Goal: Information Seeking & Learning: Find specific page/section

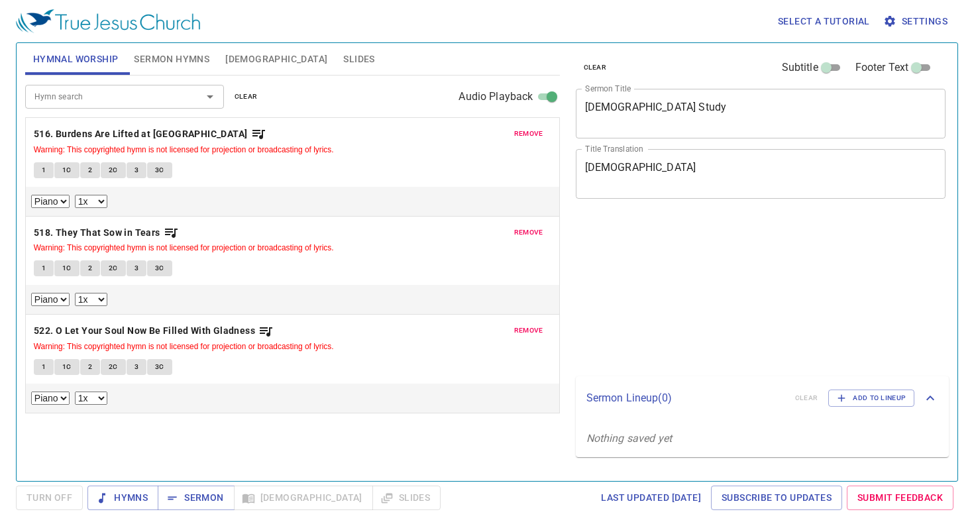
select select "1"
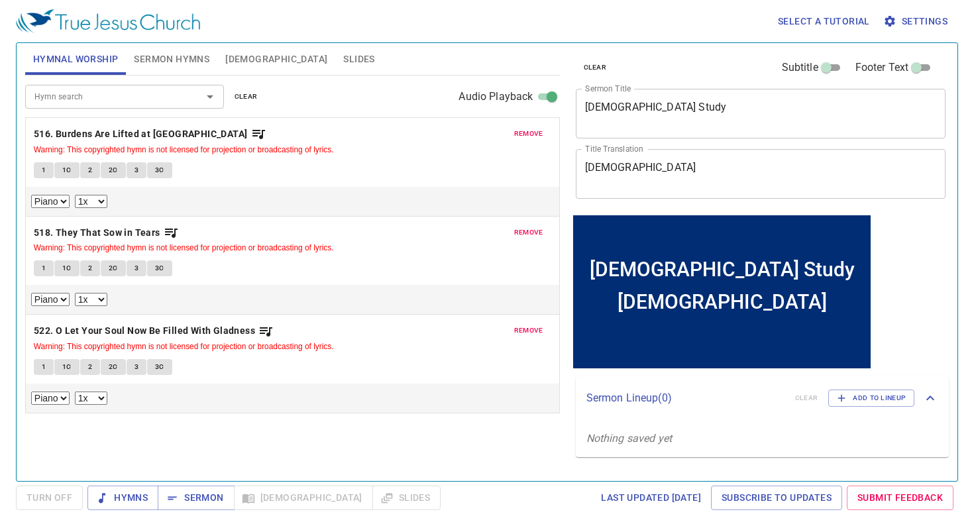
click at [529, 132] on span "remove" at bounding box center [528, 134] width 29 height 12
click at [529, 226] on span "remove" at bounding box center [528, 232] width 29 height 12
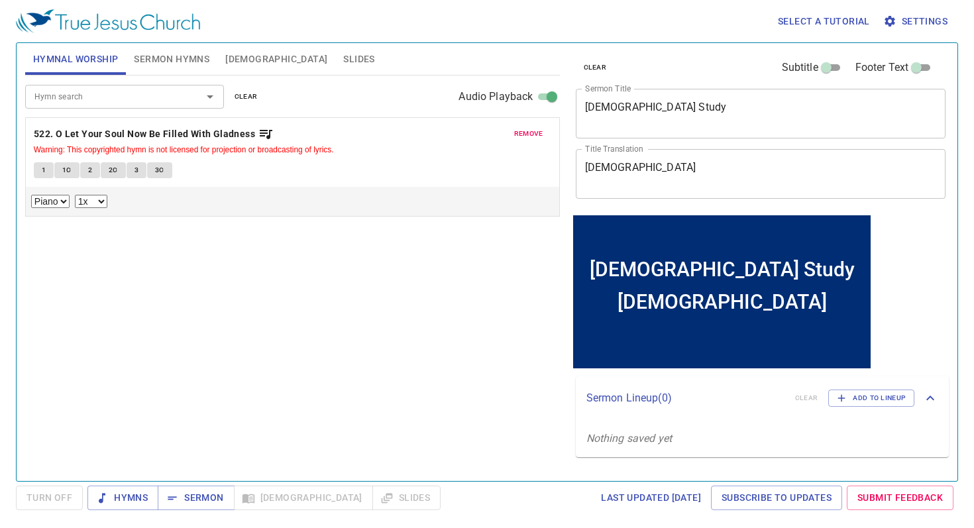
click at [529, 132] on span "remove" at bounding box center [528, 134] width 29 height 12
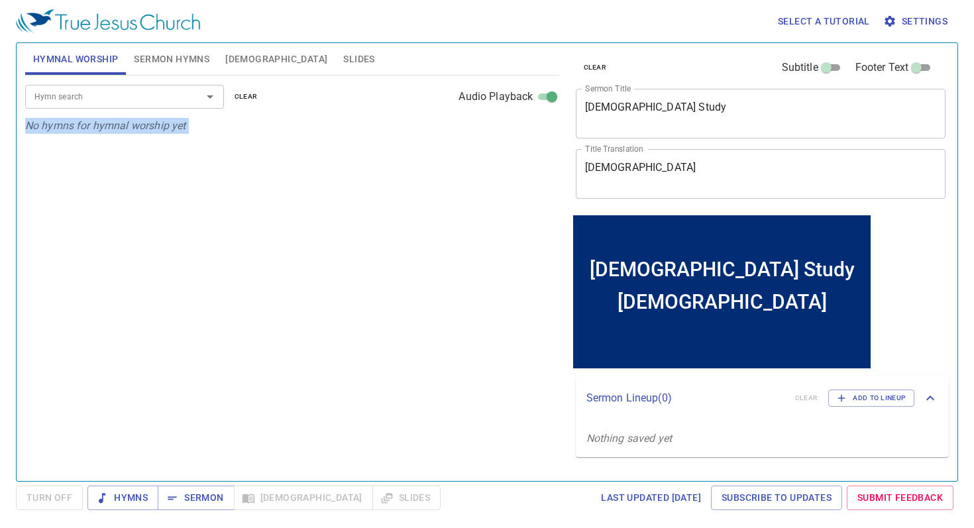
click at [529, 132] on p "No hymns for hymnal worship yet" at bounding box center [292, 126] width 534 height 16
click at [409, 285] on div "Hymn search Hymn search clear Audio Playback No hymns for hymnal worship yet" at bounding box center [292, 272] width 534 height 394
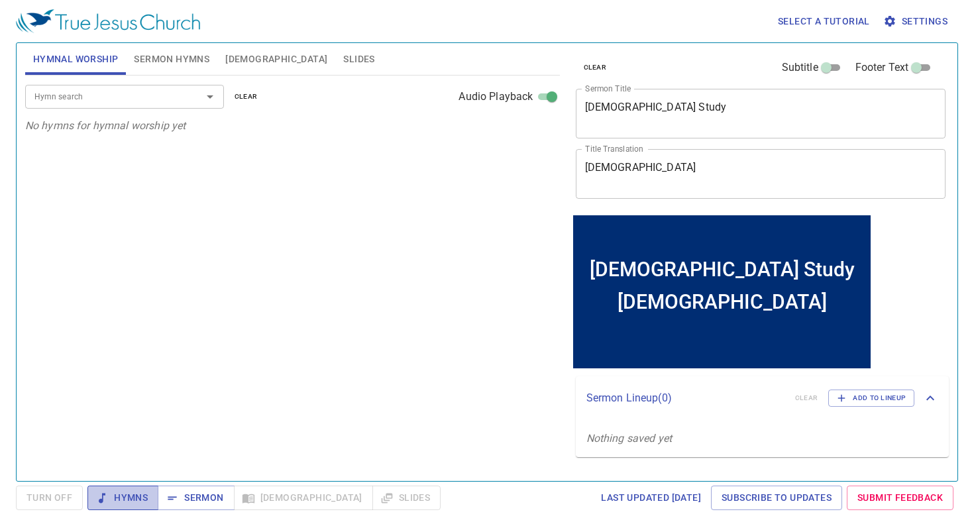
click at [141, 495] on span "Hymns" at bounding box center [123, 497] width 50 height 17
click at [116, 95] on input "Hymn search" at bounding box center [105, 96] width 152 height 15
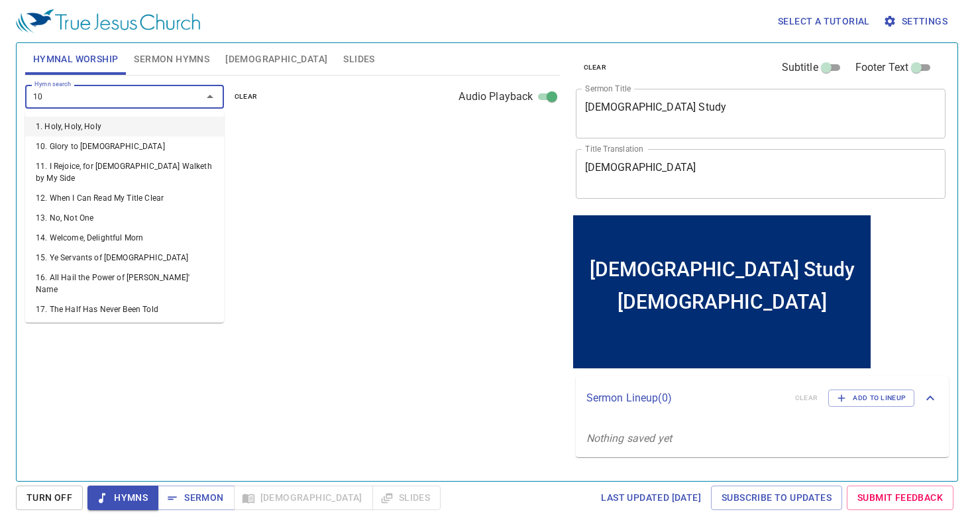
type input "101"
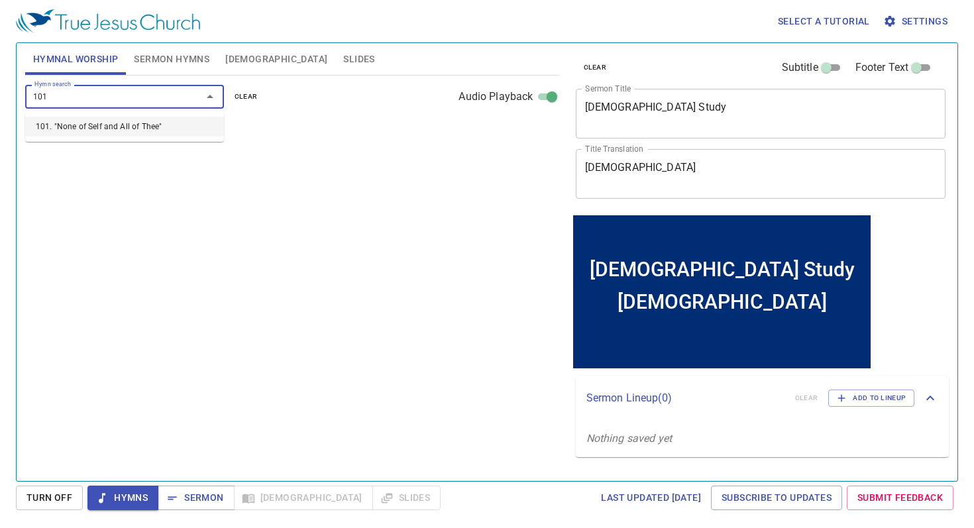
click at [125, 117] on li "101. "None of Self and All of Thee"" at bounding box center [124, 127] width 199 height 20
select select "1"
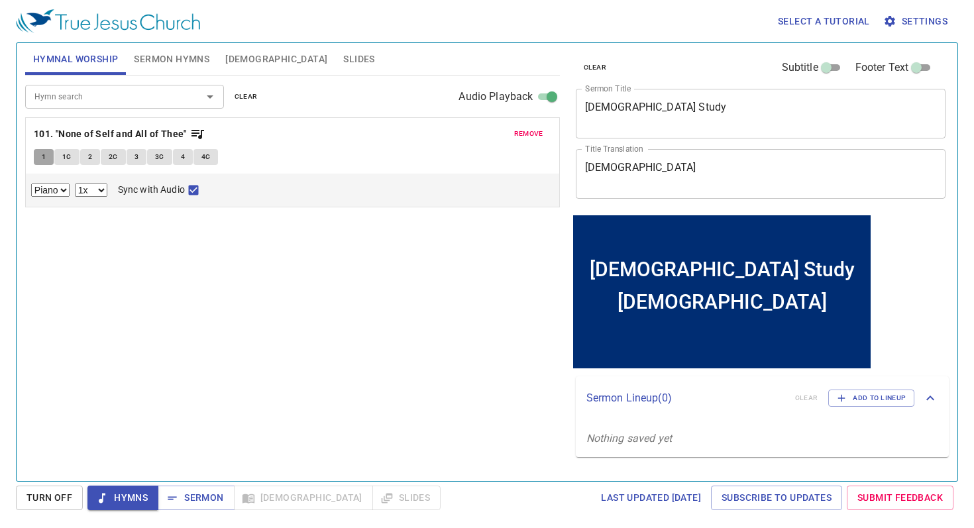
click at [44, 162] on span "1" at bounding box center [44, 157] width 4 height 12
checkbox input "false"
click at [46, 162] on button "1" at bounding box center [44, 157] width 20 height 16
click at [211, 132] on p "101. "None of Self and All of Thee"" at bounding box center [292, 134] width 517 height 17
click at [199, 135] on icon "button" at bounding box center [197, 134] width 16 height 16
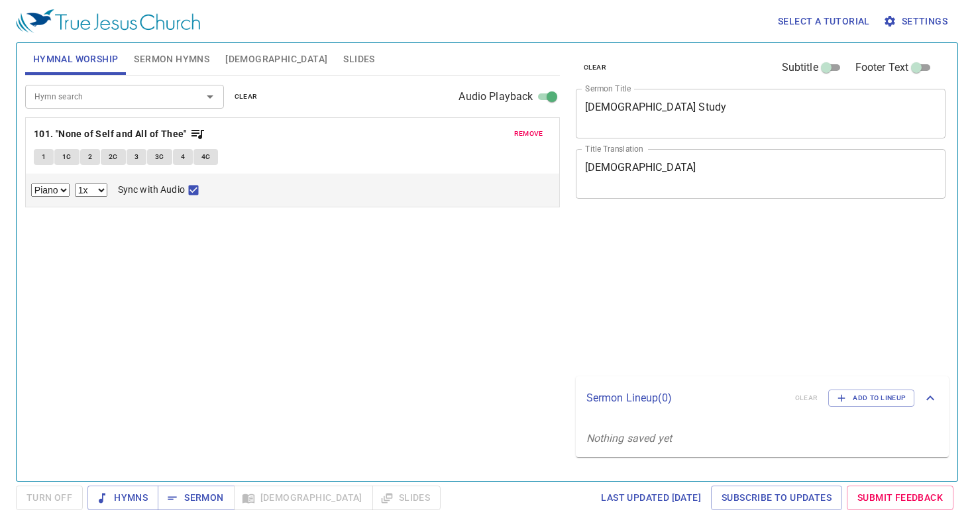
select select "1"
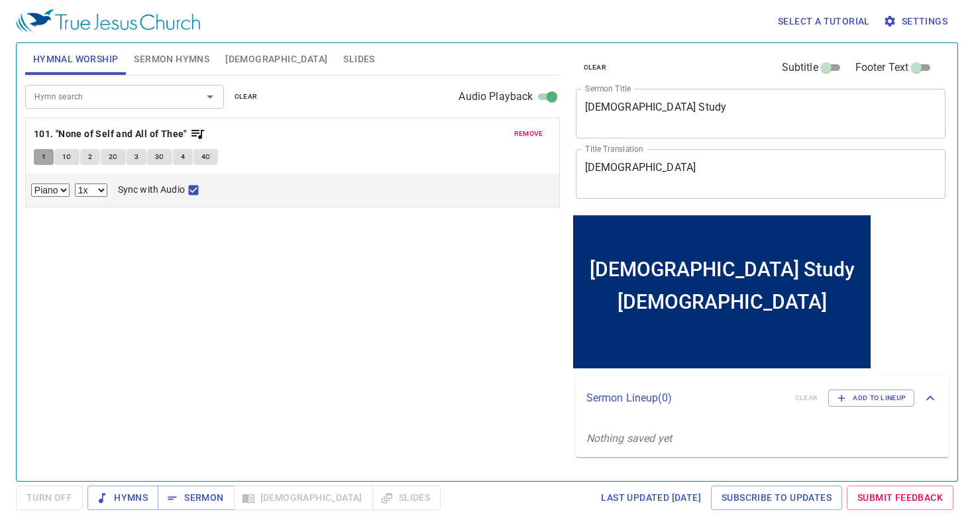
click at [42, 156] on span "1" at bounding box center [44, 157] width 4 height 12
checkbox input "false"
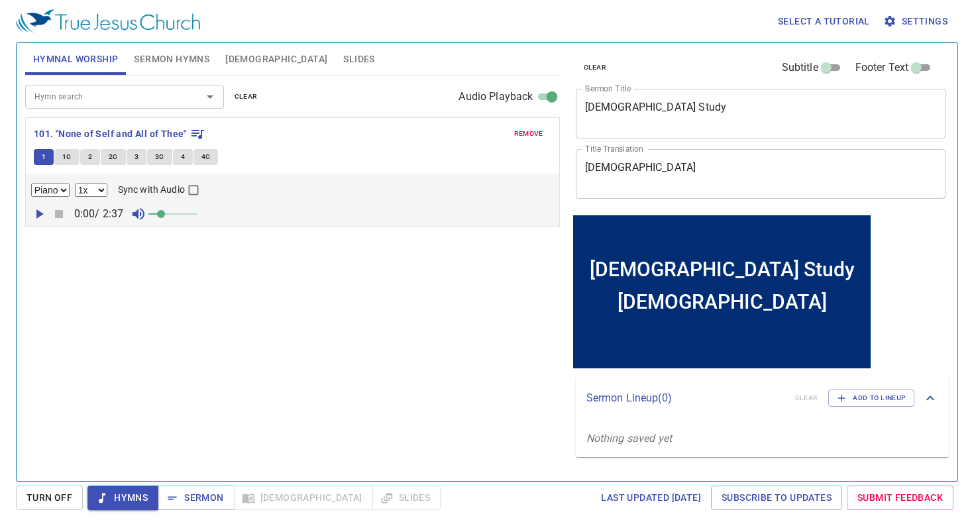
click at [38, 213] on icon "button" at bounding box center [39, 213] width 7 height 9
click at [38, 213] on icon "button" at bounding box center [39, 214] width 16 height 16
click at [44, 217] on icon "button" at bounding box center [39, 214] width 16 height 16
click at [68, 154] on span "1C" at bounding box center [66, 157] width 9 height 12
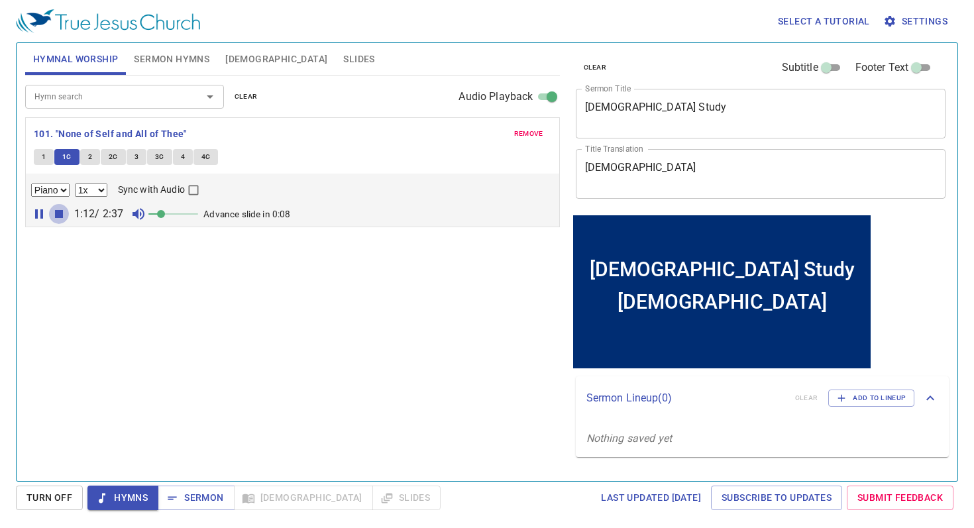
click at [54, 217] on icon "button" at bounding box center [59, 214] width 16 height 16
click at [45, 156] on span "1" at bounding box center [44, 157] width 4 height 12
click at [67, 158] on span "1C" at bounding box center [66, 157] width 9 height 12
click at [93, 160] on button "2" at bounding box center [90, 157] width 20 height 16
click at [114, 160] on span "2C" at bounding box center [113, 157] width 9 height 12
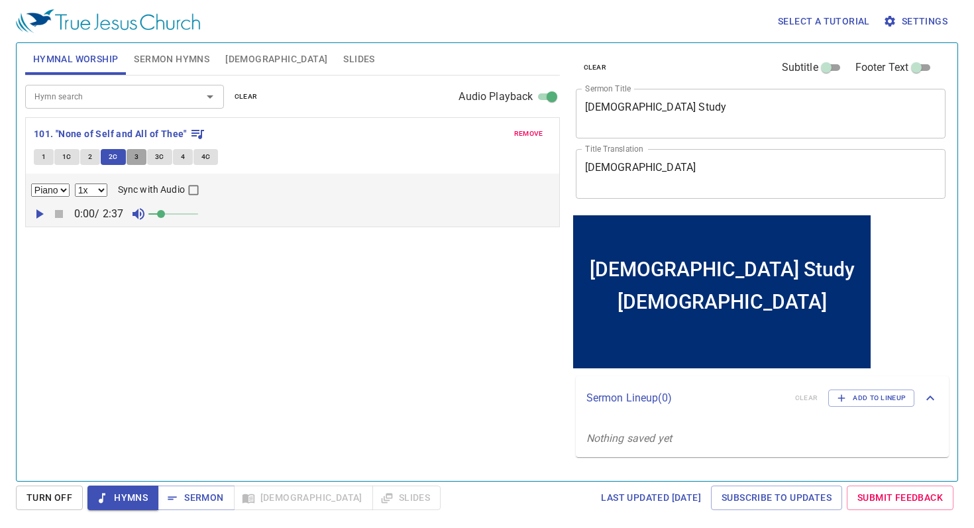
click at [132, 154] on button "3" at bounding box center [136, 157] width 20 height 16
click at [155, 161] on span "3C" at bounding box center [159, 157] width 9 height 12
click at [178, 159] on button "4" at bounding box center [183, 157] width 20 height 16
click at [202, 159] on span "4C" at bounding box center [205, 157] width 9 height 12
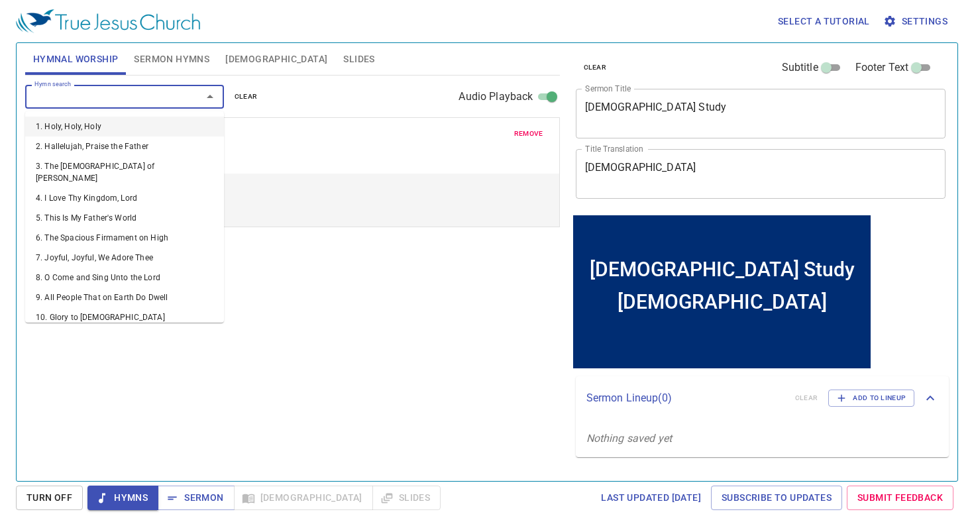
click at [148, 99] on input "Hymn search" at bounding box center [105, 96] width 152 height 15
click at [140, 489] on span "Hymns" at bounding box center [123, 497] width 50 height 17
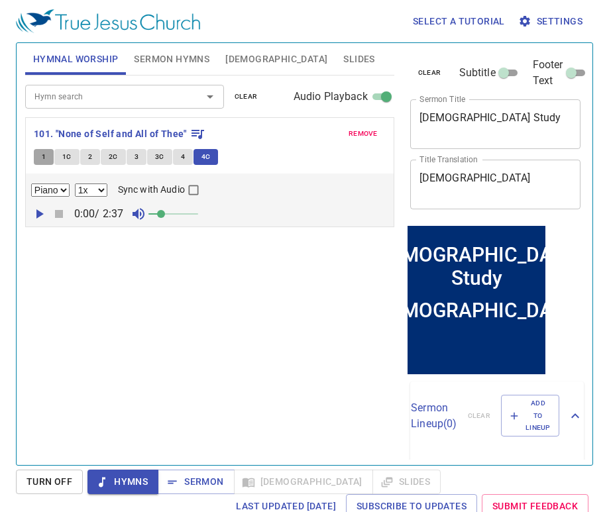
click at [42, 156] on span "1" at bounding box center [44, 157] width 4 height 12
click at [32, 213] on icon "button" at bounding box center [39, 214] width 16 height 16
click at [62, 213] on icon "button" at bounding box center [59, 214] width 16 height 16
click at [51, 154] on button "1" at bounding box center [44, 157] width 20 height 16
click at [38, 210] on icon "button" at bounding box center [39, 214] width 16 height 16
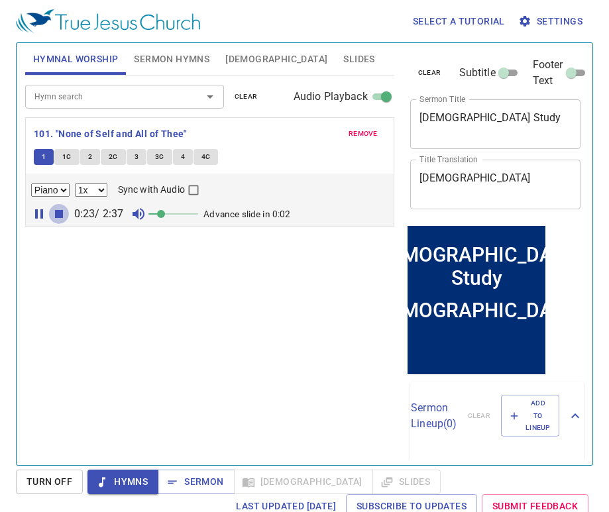
click at [58, 210] on icon "button" at bounding box center [59, 214] width 8 height 8
click at [31, 209] on icon "button" at bounding box center [39, 214] width 16 height 16
click at [64, 156] on span "1C" at bounding box center [66, 157] width 9 height 12
click at [95, 159] on button "2" at bounding box center [90, 157] width 20 height 16
click at [120, 157] on button "2C" at bounding box center [113, 157] width 25 height 16
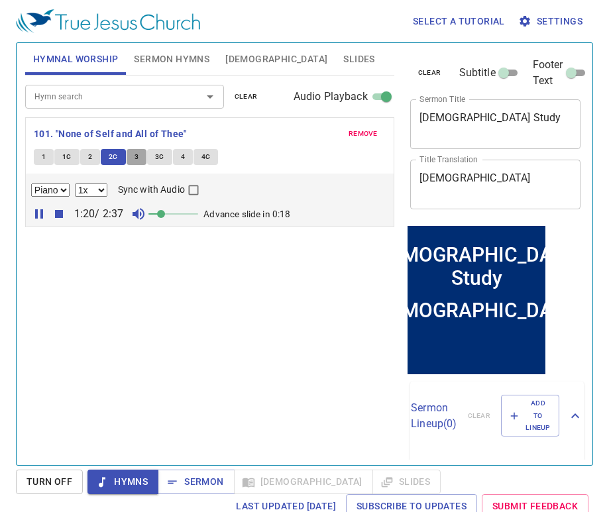
click at [140, 161] on button "3" at bounding box center [136, 157] width 20 height 16
click at [163, 284] on div "Hymn search Hymn search clear Audio Playback remove 101. "None of Self and All …" at bounding box center [209, 264] width 369 height 378
click at [164, 154] on button "3C" at bounding box center [159, 157] width 25 height 16
click at [183, 160] on span "4" at bounding box center [183, 157] width 4 height 12
click at [208, 160] on span "4C" at bounding box center [205, 157] width 9 height 12
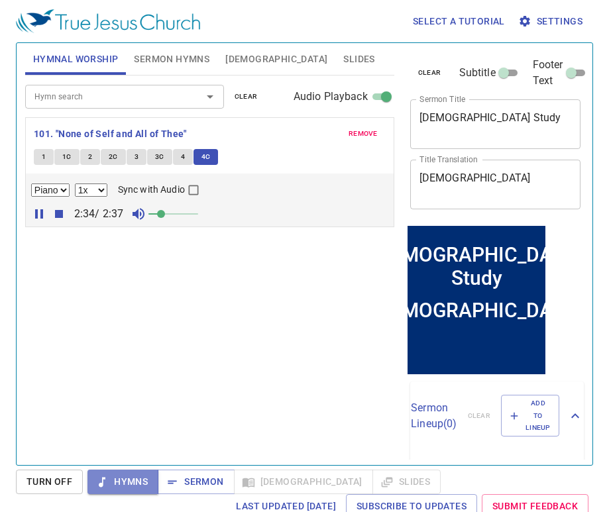
click at [143, 479] on span "Hymns" at bounding box center [123, 482] width 50 height 17
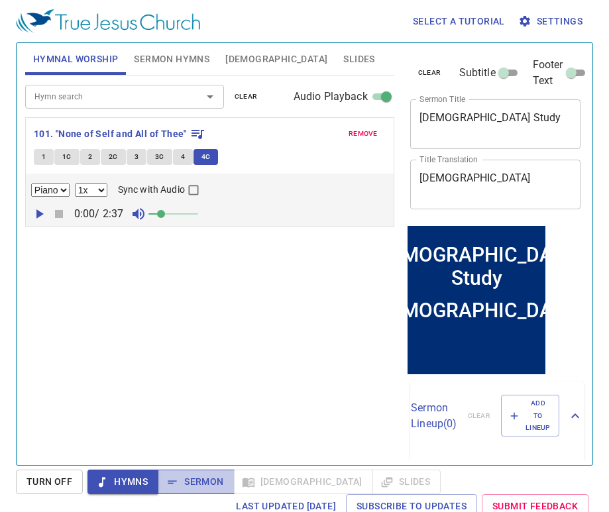
click at [197, 488] on span "Sermon" at bounding box center [195, 482] width 55 height 17
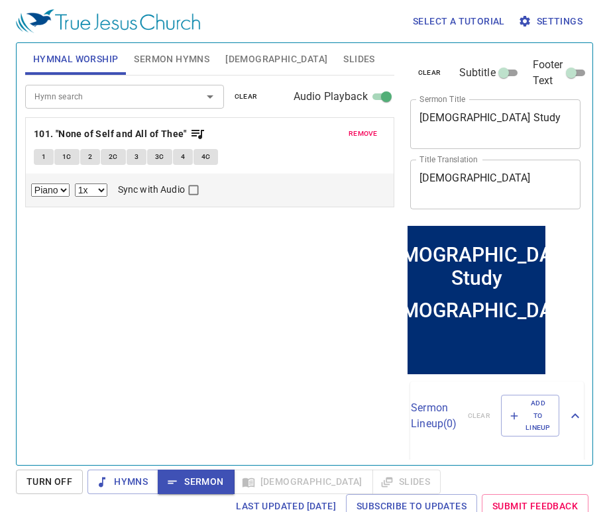
click at [163, 70] on button "Sermon Hymns" at bounding box center [171, 59] width 91 height 32
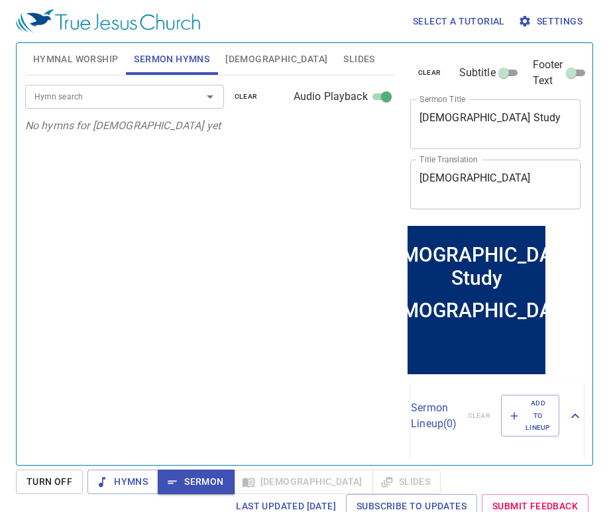
click at [154, 97] on input "Hymn search" at bounding box center [105, 96] width 152 height 15
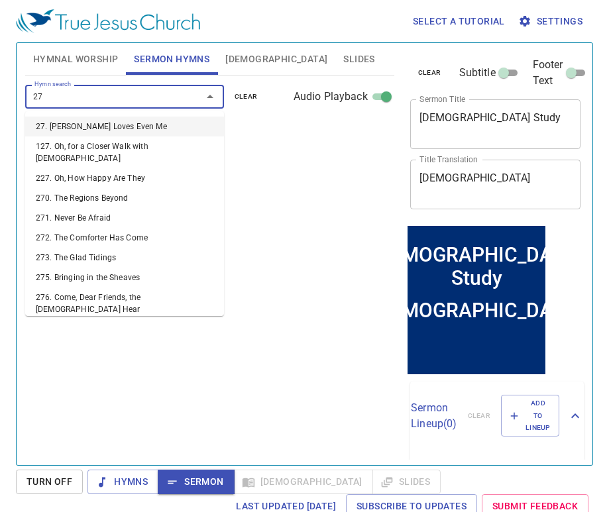
type input "278"
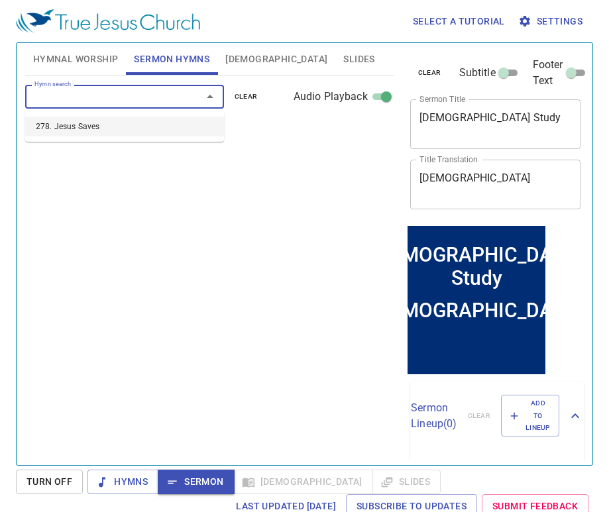
select select "1"
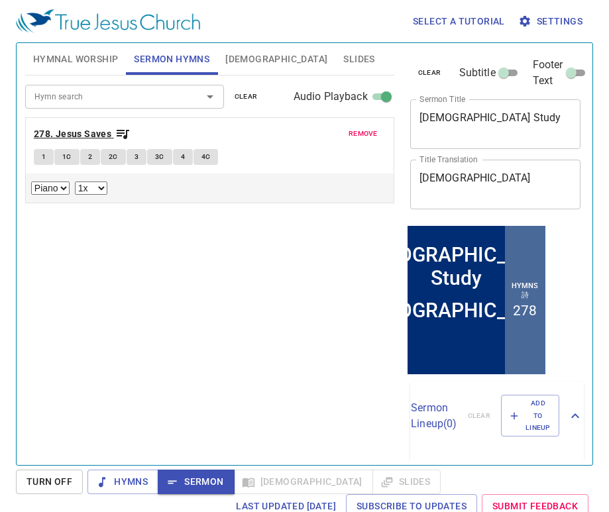
click at [54, 132] on b "278. Jesus Saves" at bounding box center [72, 134] width 77 height 17
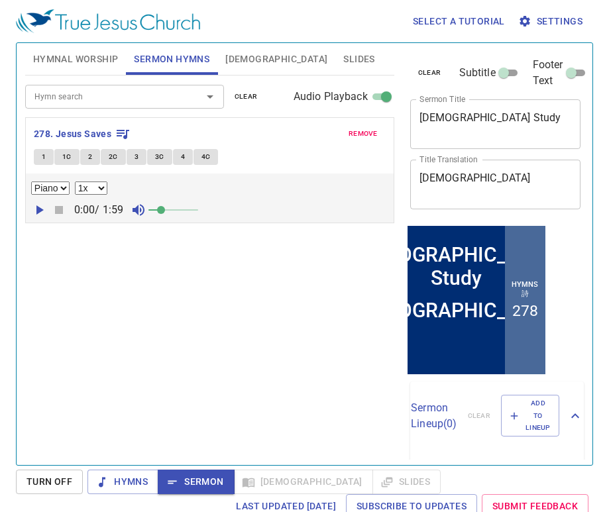
click at [46, 161] on button "1" at bounding box center [44, 157] width 20 height 16
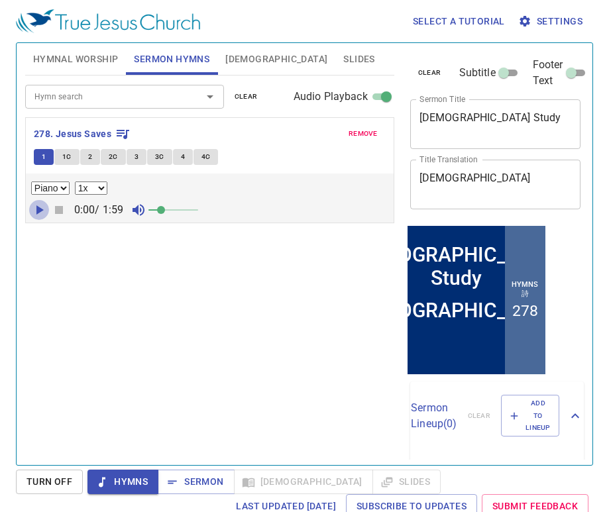
click at [41, 215] on icon "button" at bounding box center [39, 210] width 16 height 16
drag, startPoint x: 167, startPoint y: 215, endPoint x: 174, endPoint y: 213, distance: 7.6
click at [174, 213] on span at bounding box center [174, 210] width 8 height 8
click at [64, 157] on span "1C" at bounding box center [66, 157] width 9 height 12
click at [65, 157] on span "1C" at bounding box center [66, 157] width 9 height 12
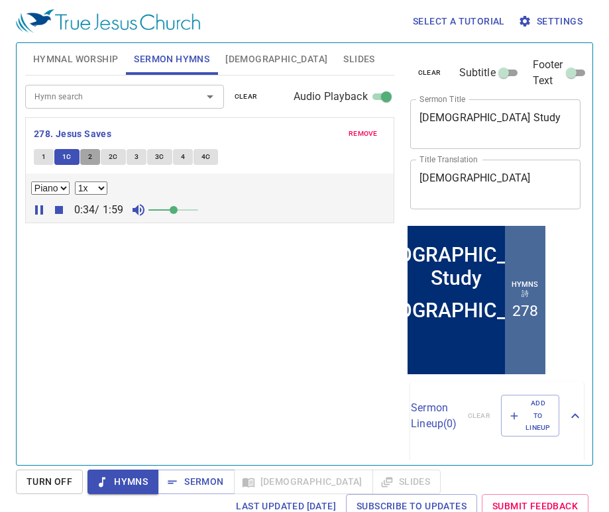
click at [93, 156] on button "2" at bounding box center [90, 157] width 20 height 16
click at [110, 156] on span "2C" at bounding box center [113, 157] width 9 height 12
click at [134, 154] on span "3" at bounding box center [136, 157] width 4 height 12
click at [155, 154] on span "3C" at bounding box center [159, 157] width 9 height 12
click at [185, 156] on button "4" at bounding box center [183, 157] width 20 height 16
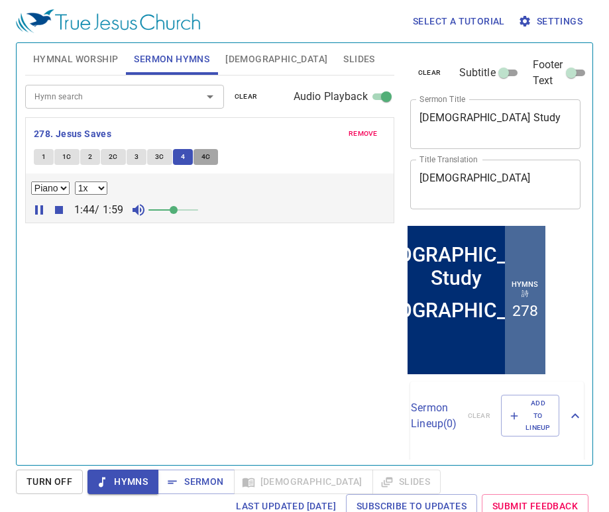
click at [201, 155] on span "4C" at bounding box center [205, 157] width 9 height 12
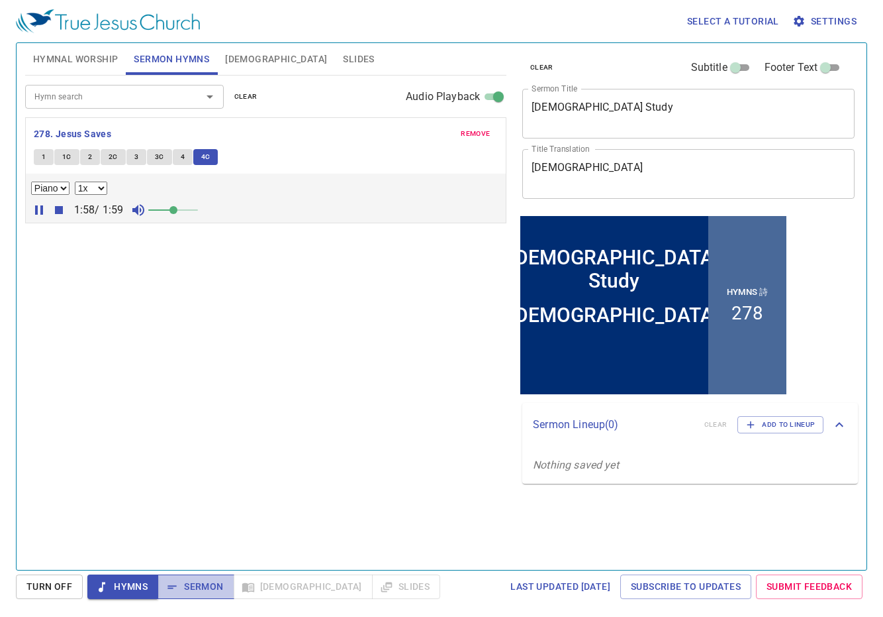
click at [212, 527] on span "Sermon" at bounding box center [195, 586] width 55 height 17
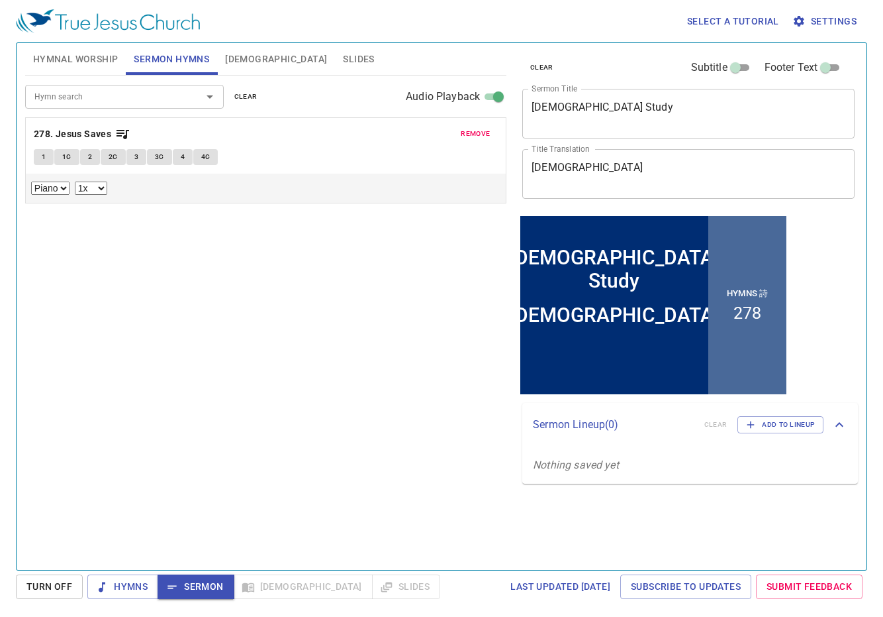
click at [244, 54] on span "[DEMOGRAPHIC_DATA]" at bounding box center [276, 59] width 102 height 17
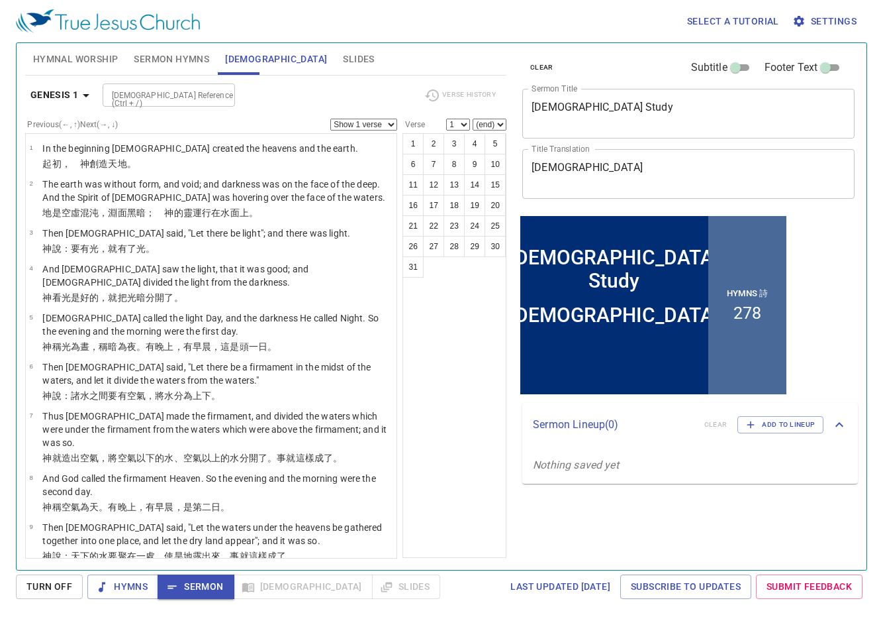
click at [190, 96] on input "[DEMOGRAPHIC_DATA] Reference (Ctrl + /)" at bounding box center [158, 94] width 103 height 15
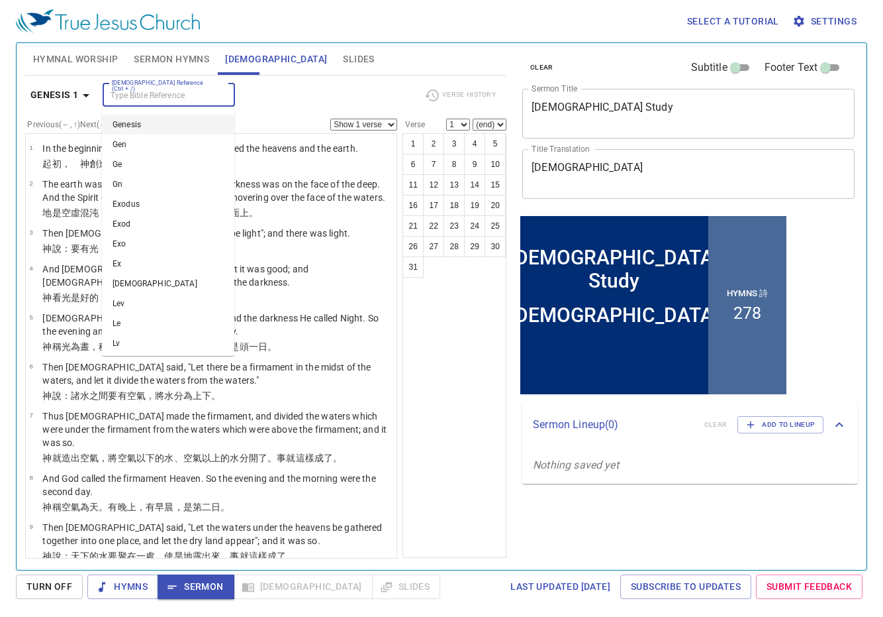
click at [187, 97] on input "[DEMOGRAPHIC_DATA] Reference (Ctrl + /)" at bounding box center [158, 94] width 103 height 15
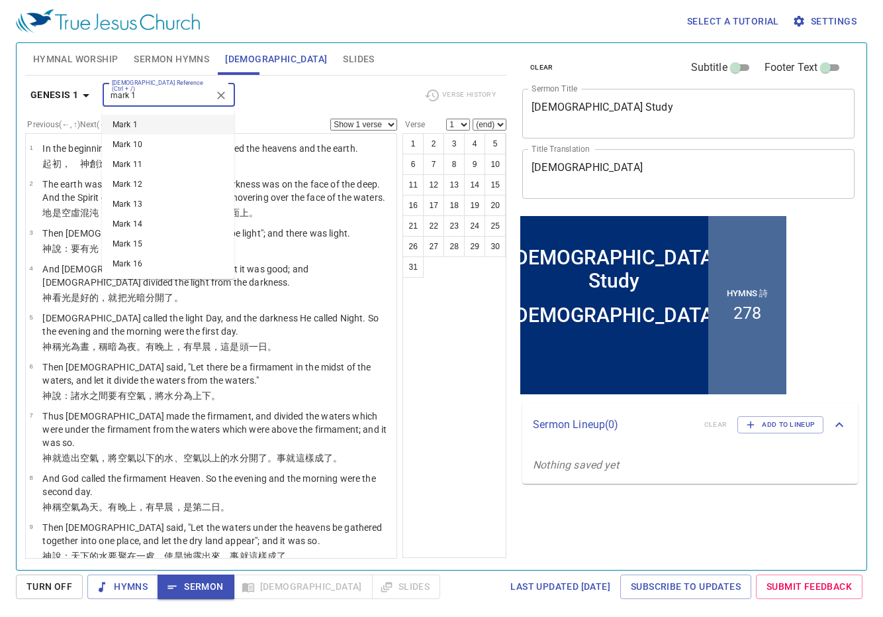
type input "mark 1"
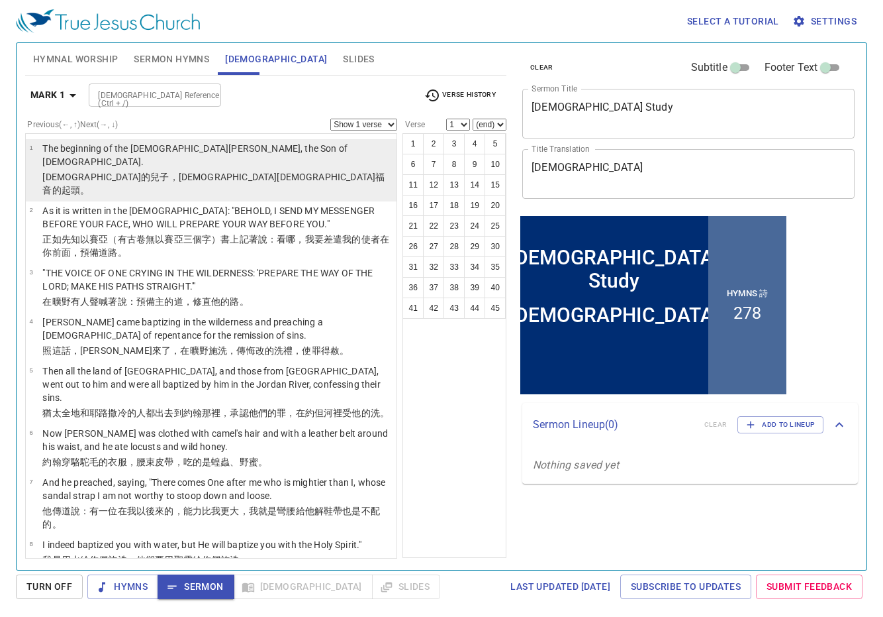
click at [138, 151] on p "The beginning of the [DEMOGRAPHIC_DATA][PERSON_NAME], the Son of [DEMOGRAPHIC_D…" at bounding box center [217, 155] width 350 height 26
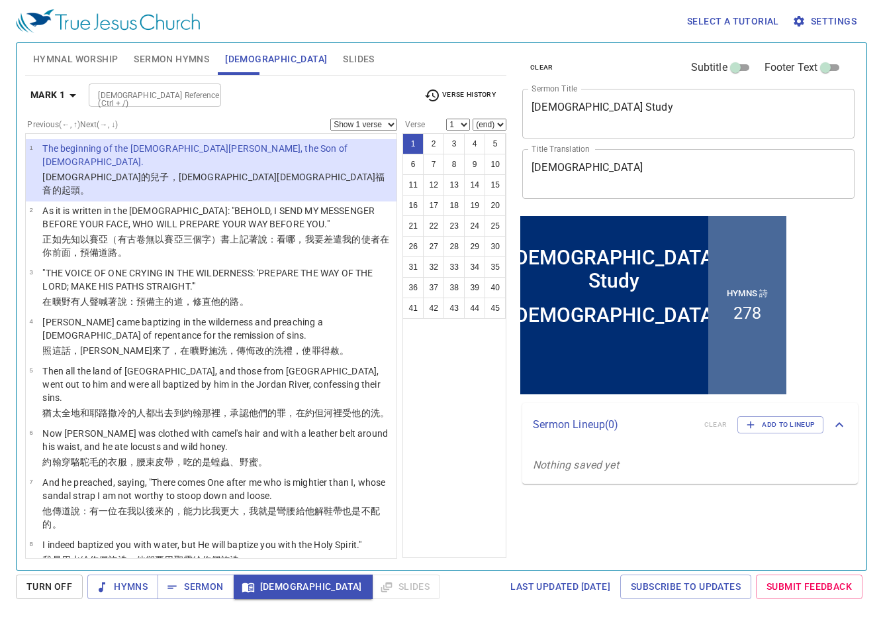
click at [234, 170] on p "神的 兒子 ，耶穌 基督 福音 的起頭 。" at bounding box center [217, 183] width 350 height 26
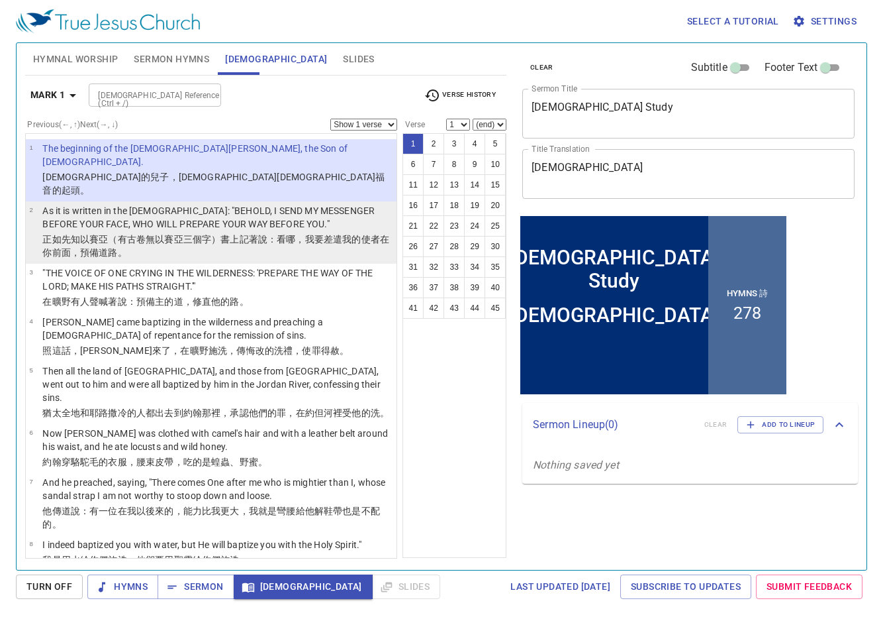
click at [226, 204] on p "As it is written in the [DEMOGRAPHIC_DATA]: "BEHOLD, I SEND MY MESSENGER BEFORE…" at bounding box center [217, 217] width 350 height 26
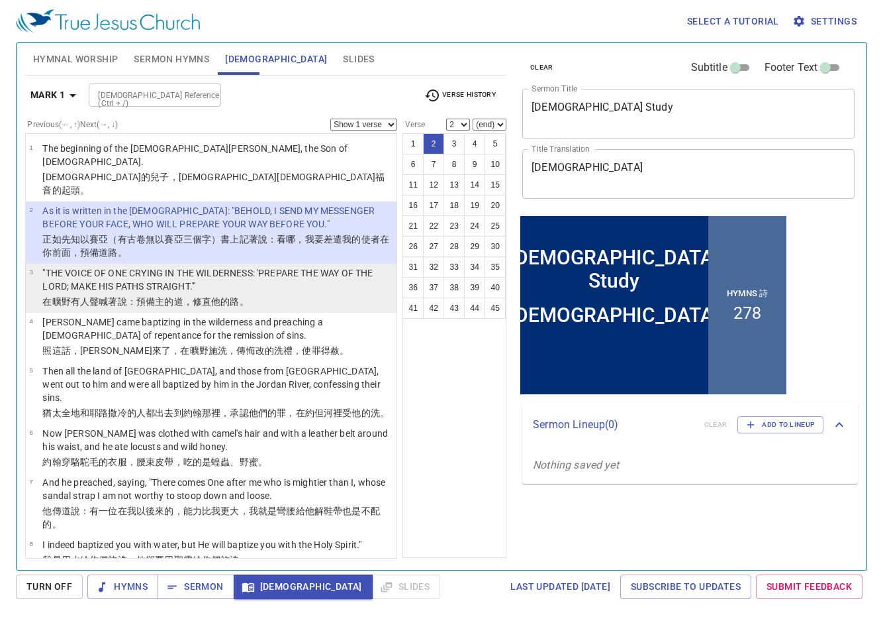
click at [252, 266] on p ""THE VOICE OF ONE CRYING IN THE WILDERNESS: 'PREPARE THE WAY OF THE LORD; MAKE …" at bounding box center [217, 279] width 350 height 26
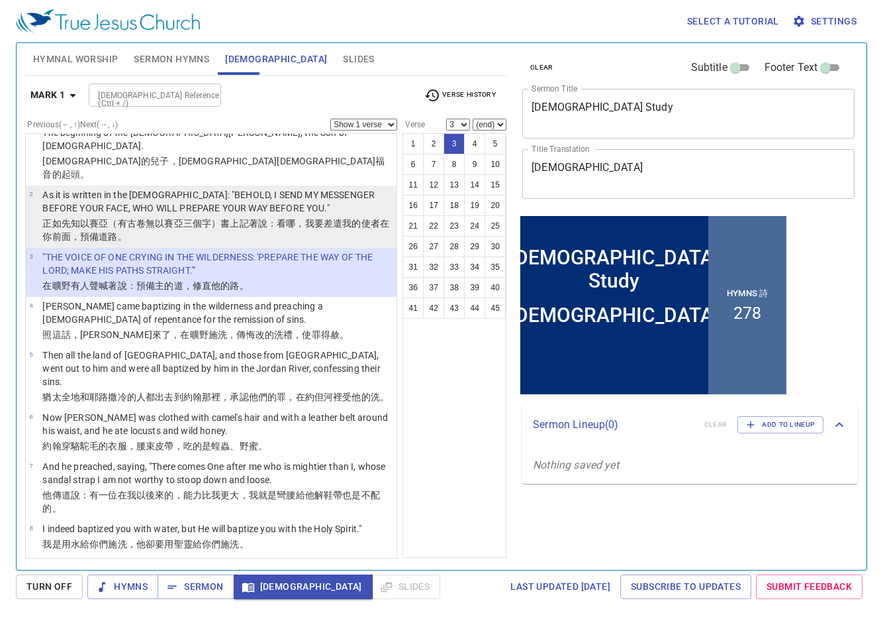
scroll to position [18, 0]
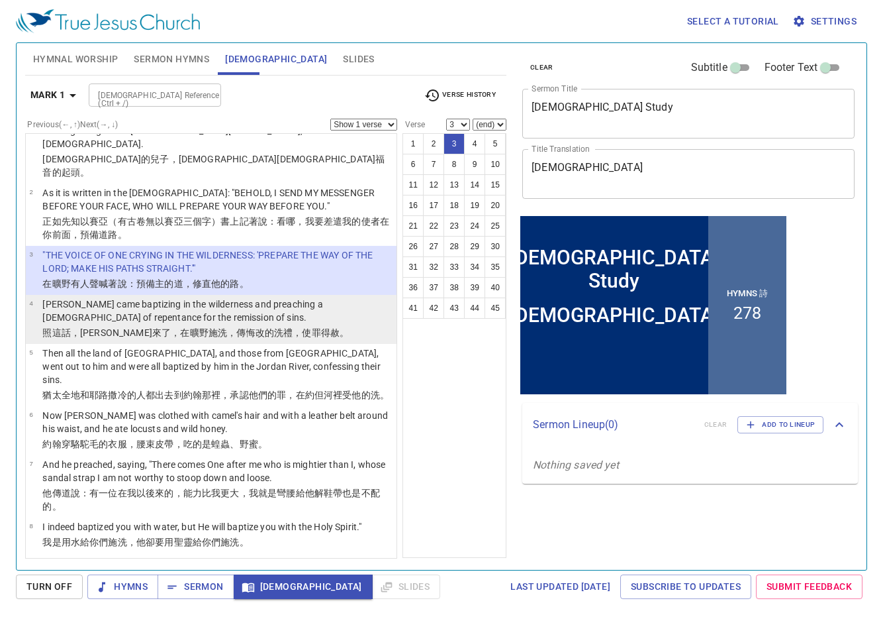
click at [200, 297] on p "[PERSON_NAME] came baptizing in the wilderness and preaching a [DEMOGRAPHIC_DAT…" at bounding box center [217, 310] width 350 height 26
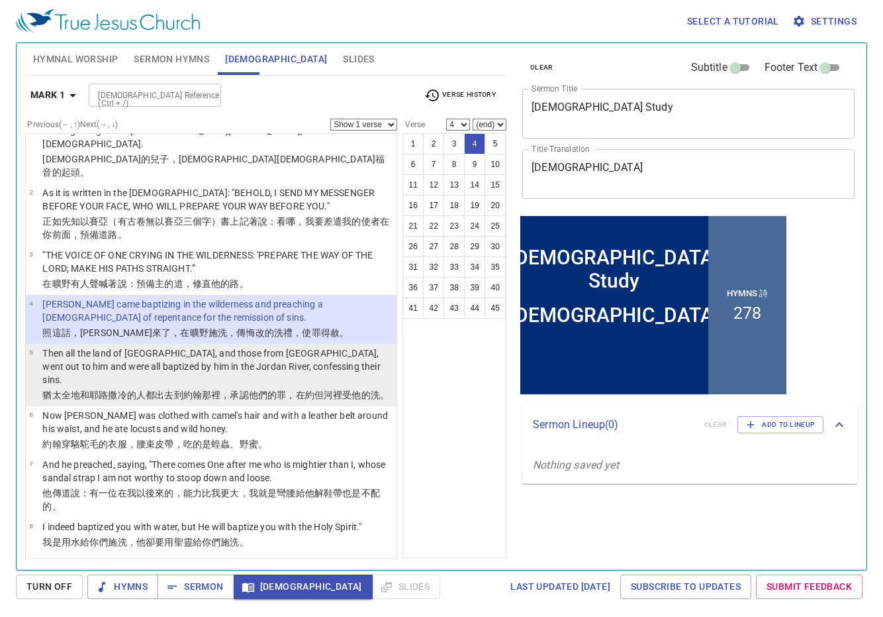
click at [218, 346] on p "Then all the land of [GEOGRAPHIC_DATA], and those from [GEOGRAPHIC_DATA], went …" at bounding box center [217, 366] width 350 height 40
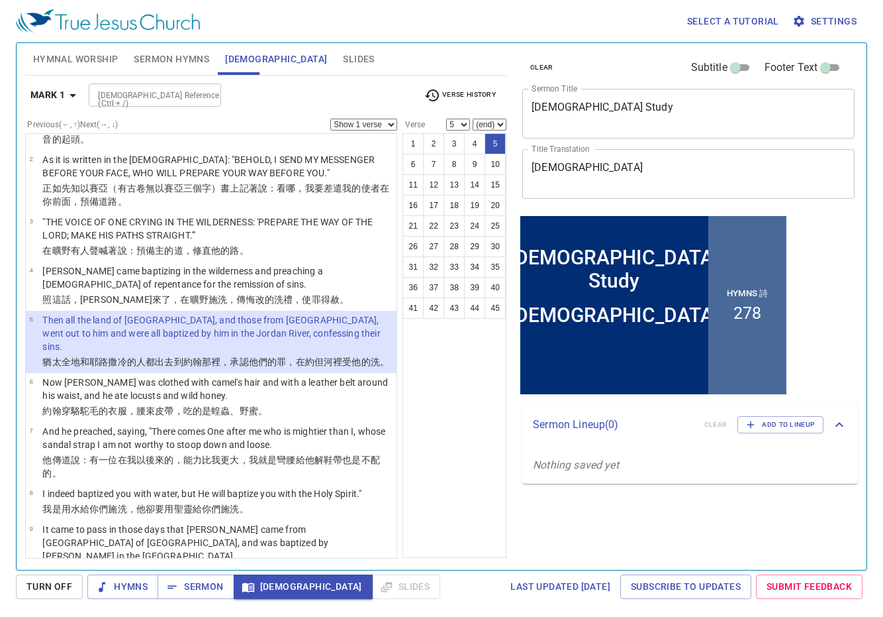
scroll to position [57, 0]
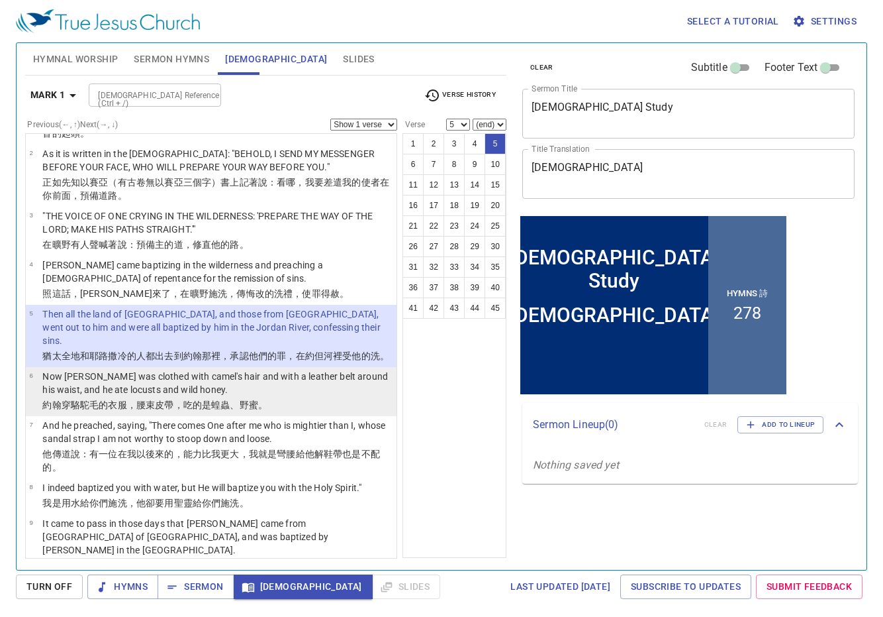
click at [247, 399] on wg200 "、野 蜜 。" at bounding box center [249, 404] width 38 height 11
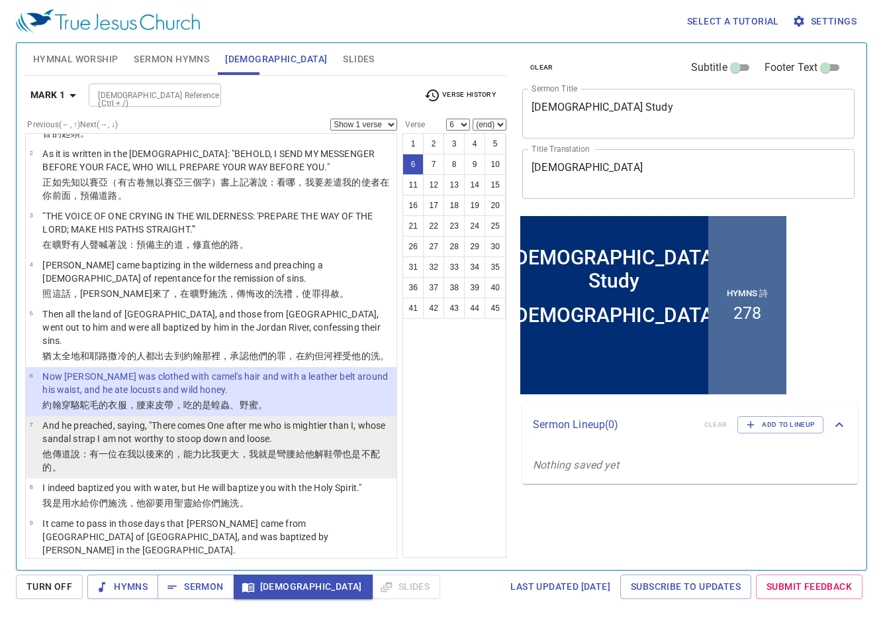
click at [240, 419] on p "And he preached, saying, "There comes One after me who is mightier than I, whos…" at bounding box center [217, 432] width 350 height 26
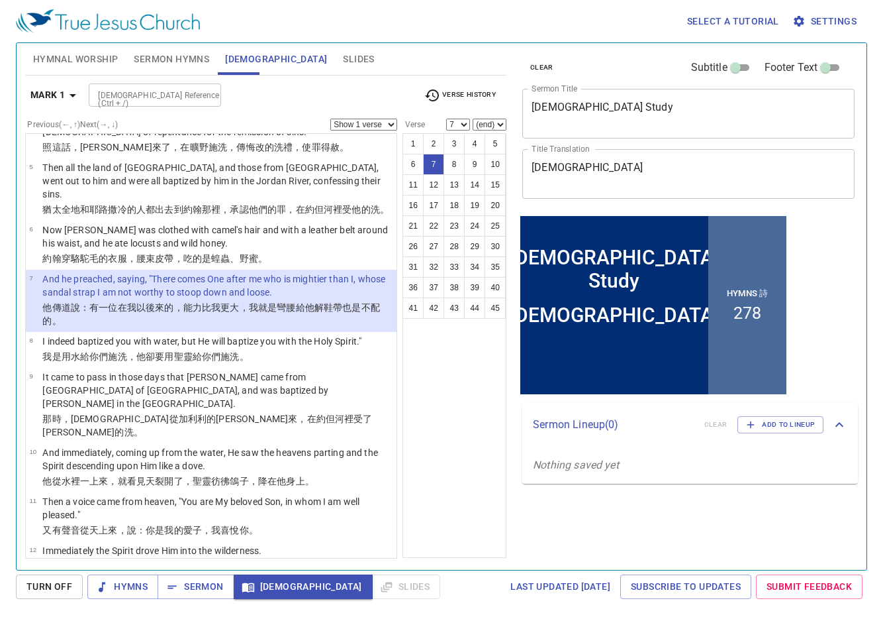
scroll to position [206, 0]
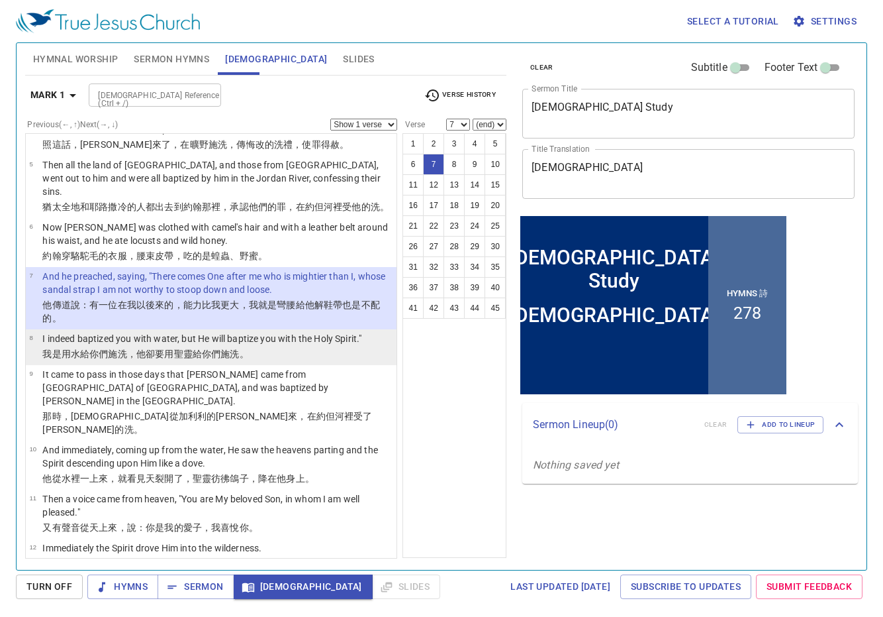
click at [255, 332] on td "I indeed baptized you with water, but He will baptize you with the Holy Spirit."" at bounding box center [201, 339] width 319 height 15
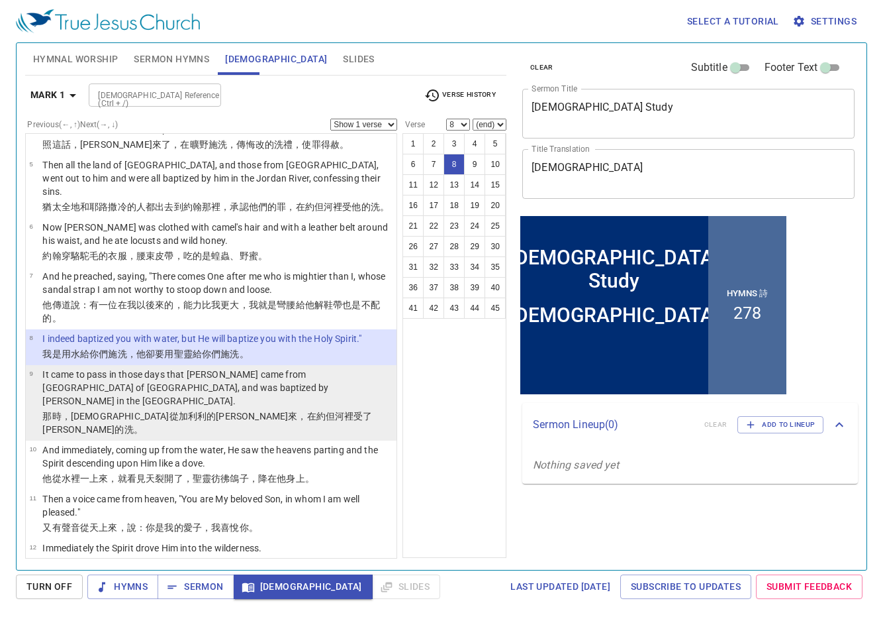
click at [285, 368] on p "It came to pass in those days that [PERSON_NAME] came from [GEOGRAPHIC_DATA] of…" at bounding box center [217, 388] width 350 height 40
select select "9"
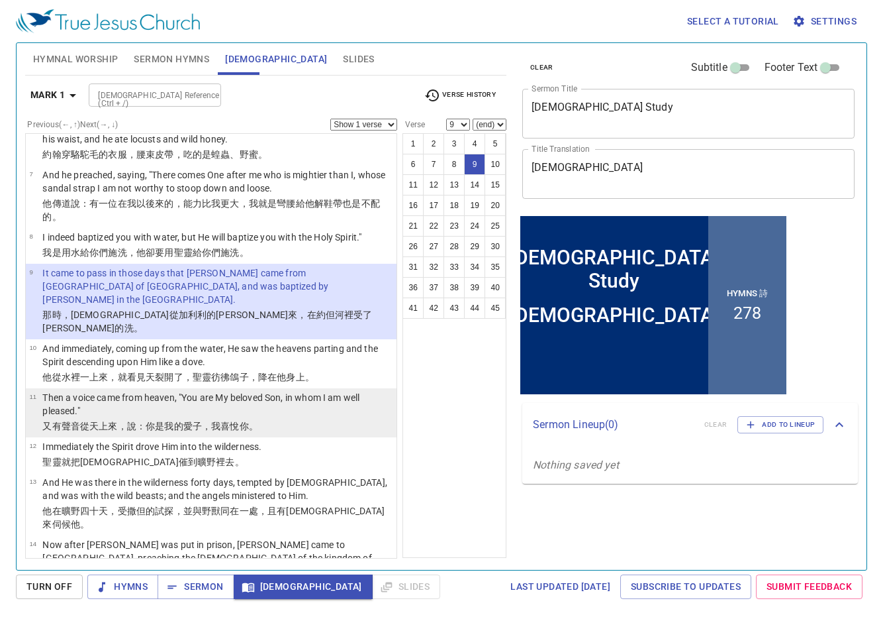
scroll to position [308, 0]
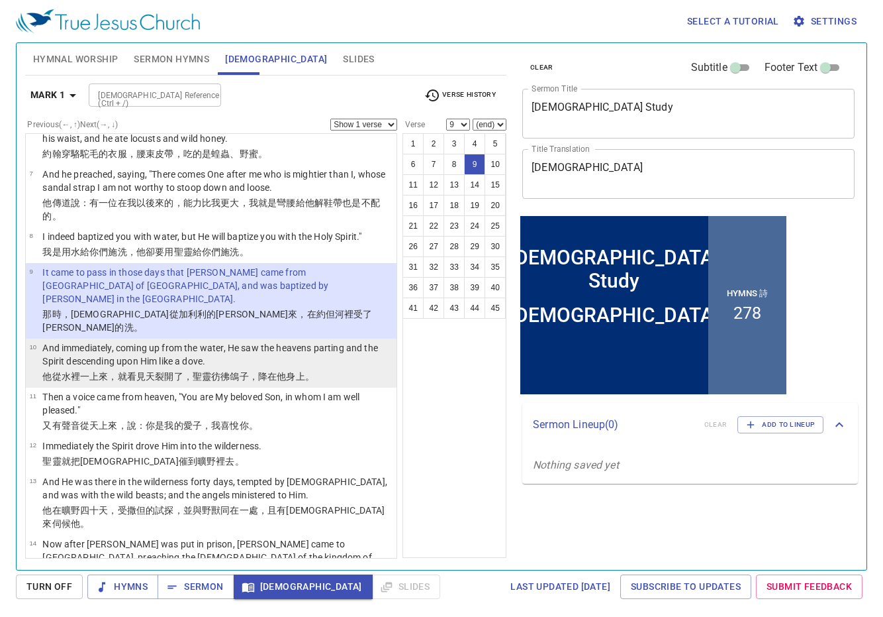
click at [257, 371] on wg4058 "，降 在 他 身上。" at bounding box center [282, 376] width 66 height 11
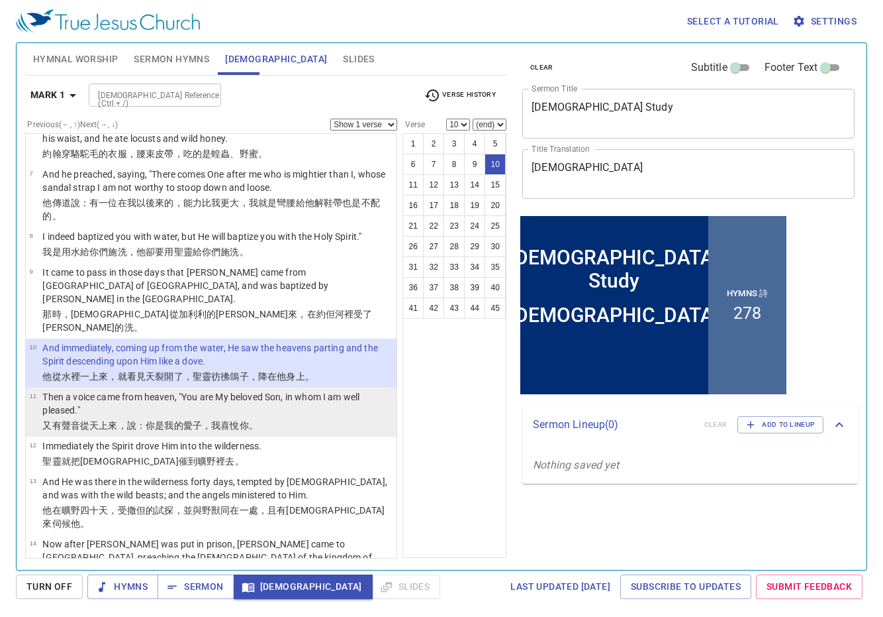
click at [256, 390] on p "Then a voice came from heaven, "You are My beloved Son, in whom I am well pleas…" at bounding box center [217, 403] width 350 height 26
select select "11"
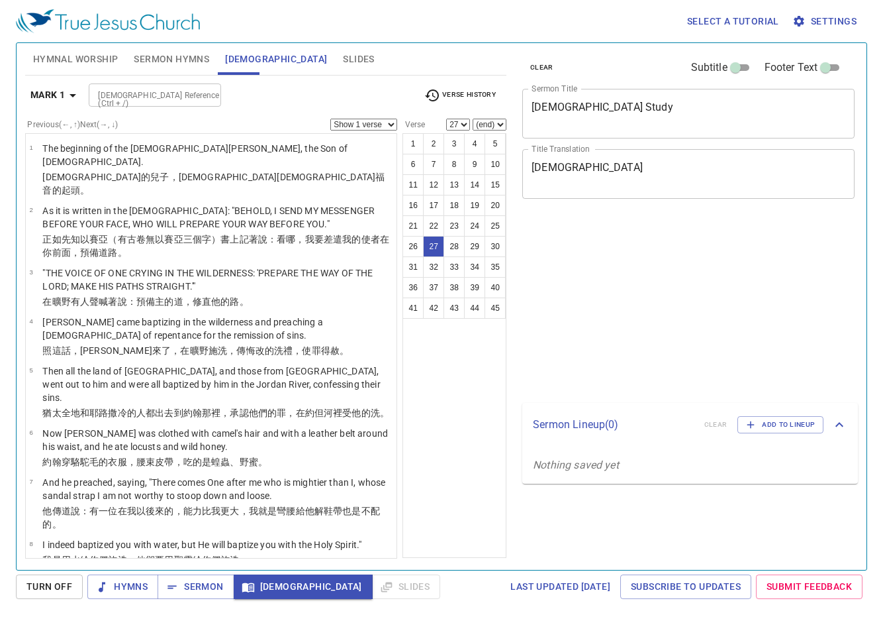
select select "27"
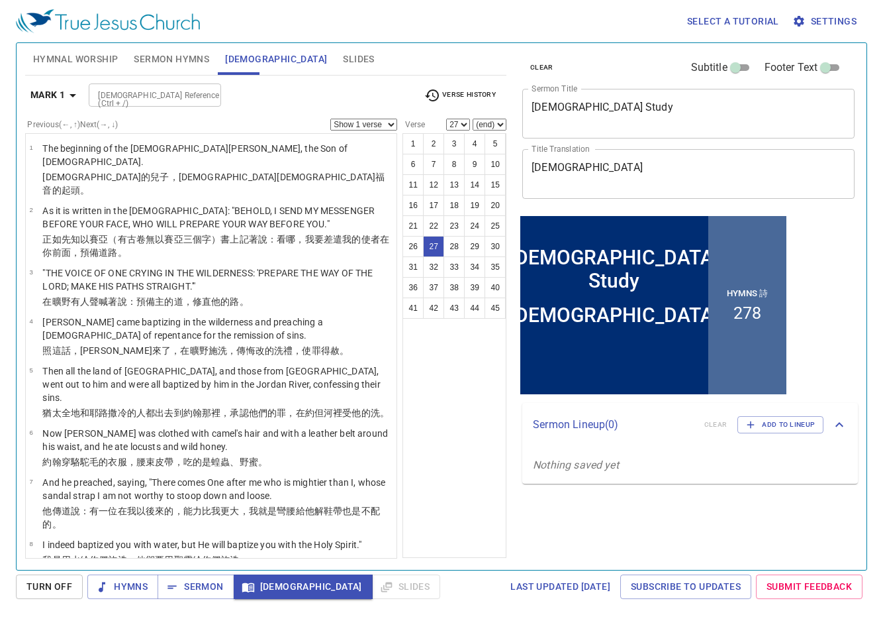
scroll to position [1224, 0]
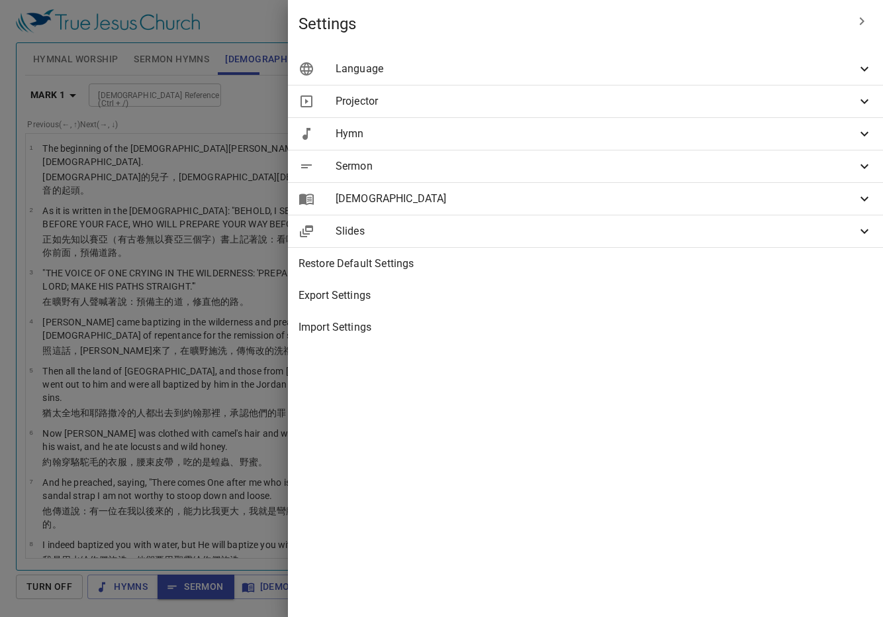
select select "45"
drag, startPoint x: 0, startPoint y: 0, endPoint x: 704, endPoint y: 213, distance: 735.4
click at [701, 201] on span "[DEMOGRAPHIC_DATA]" at bounding box center [596, 199] width 521 height 16
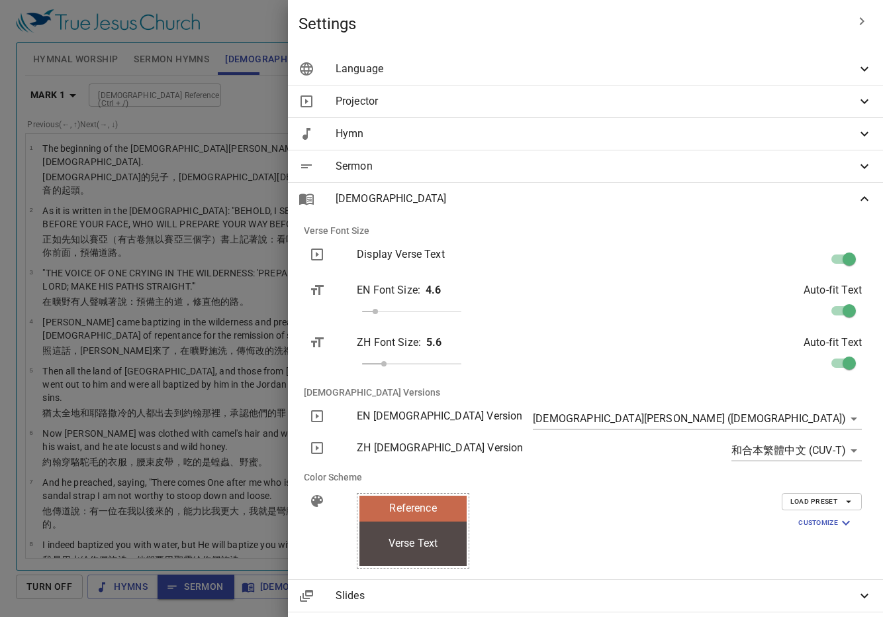
scroll to position [1806, 0]
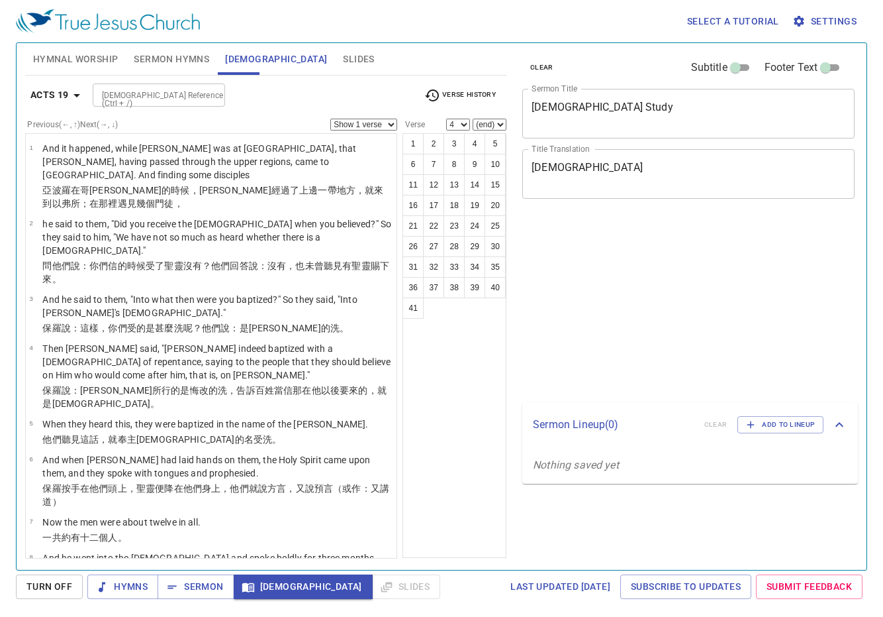
select select "4"
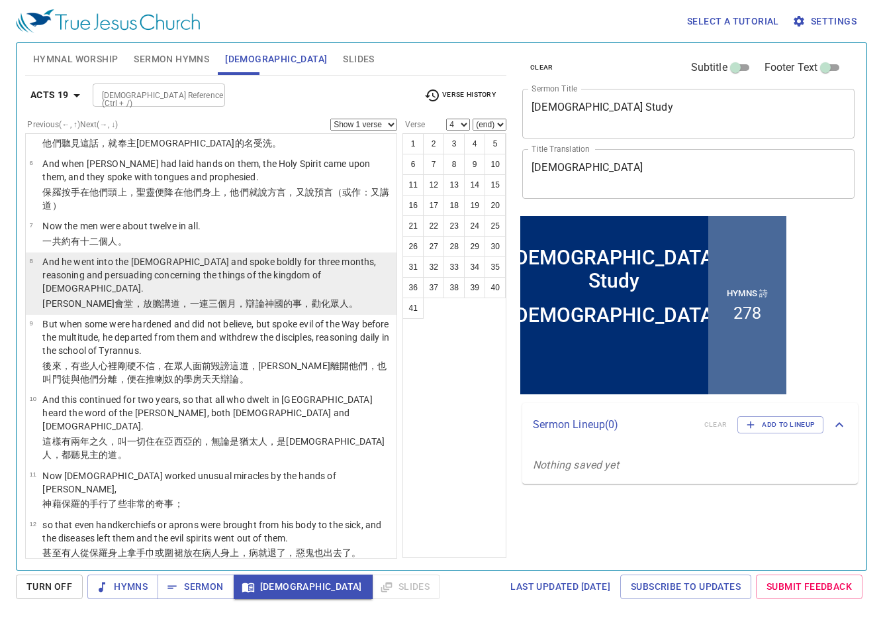
scroll to position [402, 0]
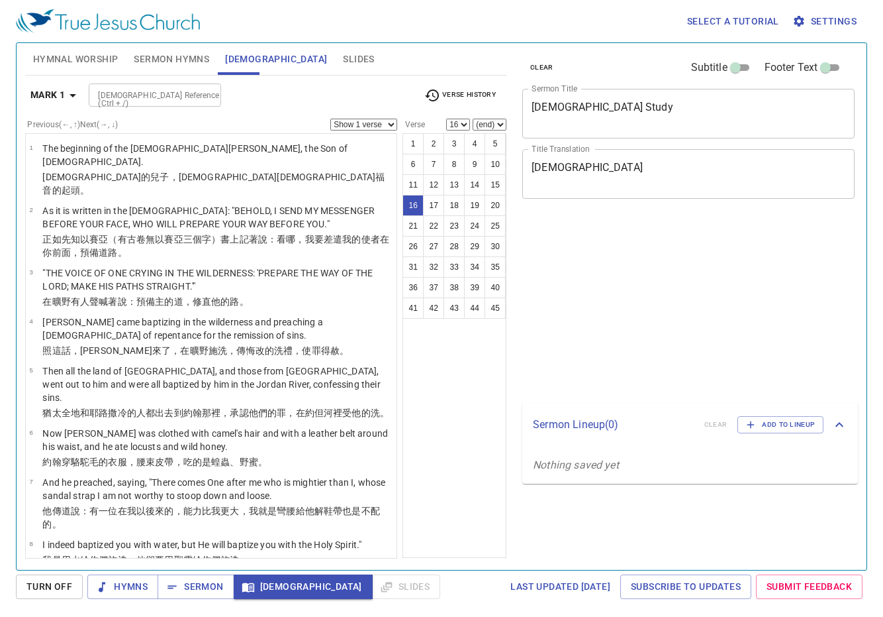
select select "16"
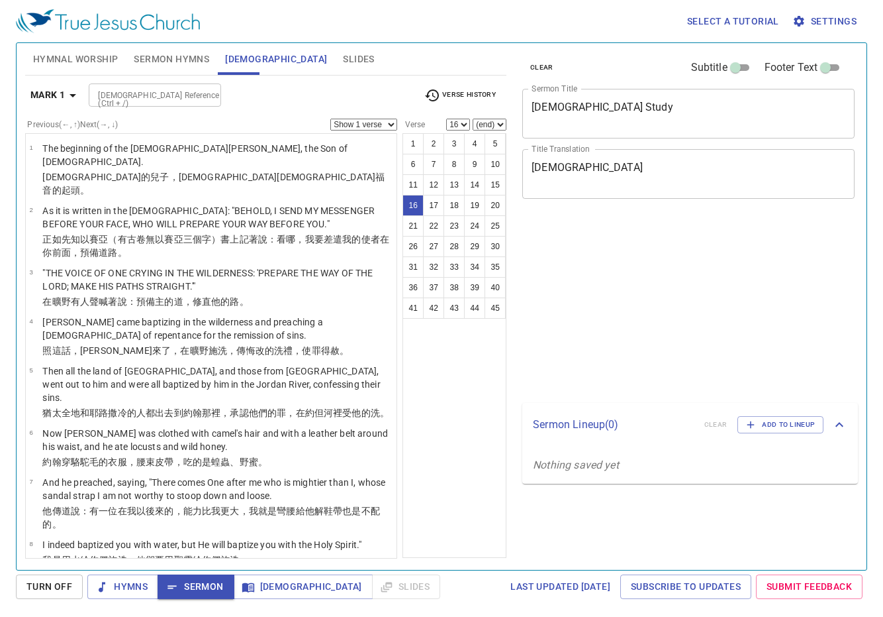
select select "16"
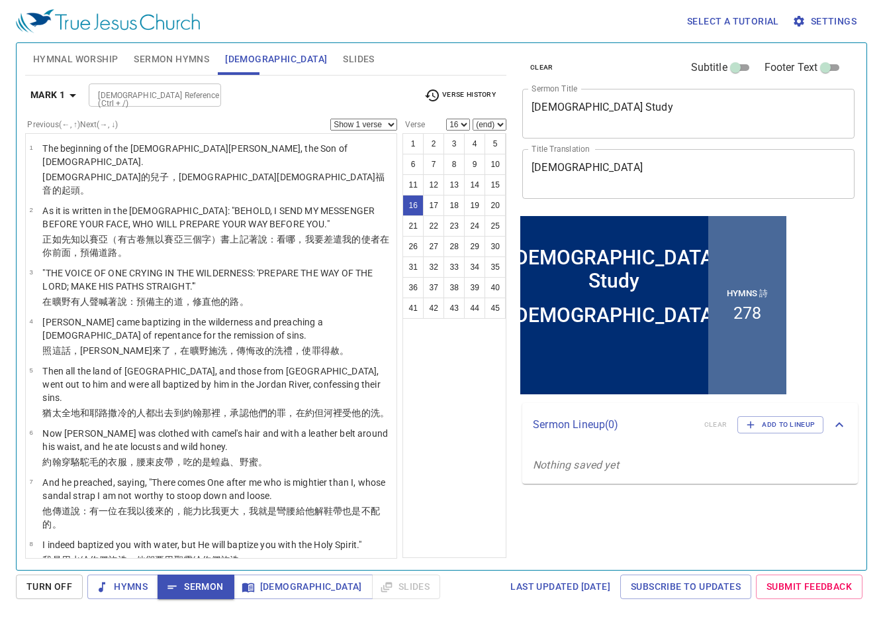
scroll to position [735, 0]
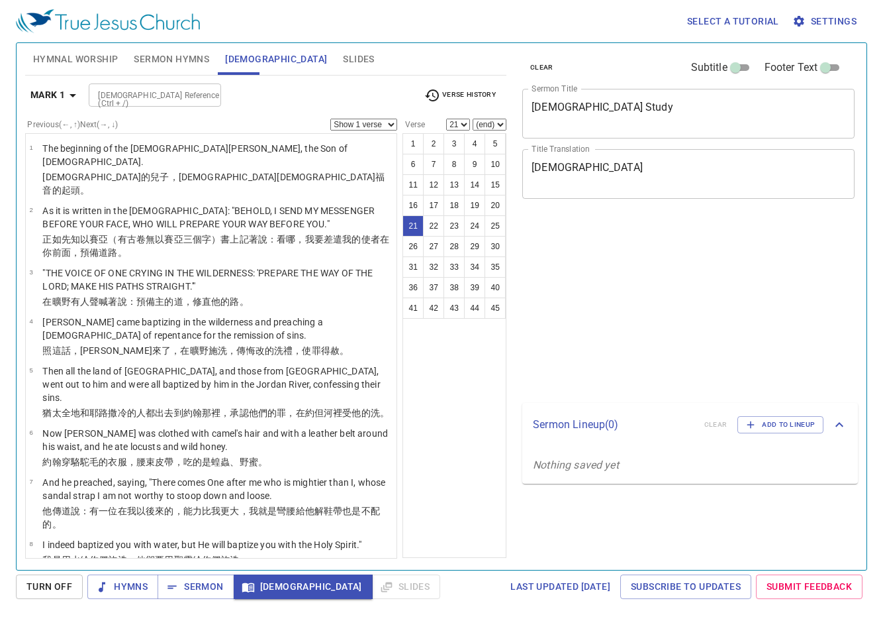
select select "21"
select select "27"
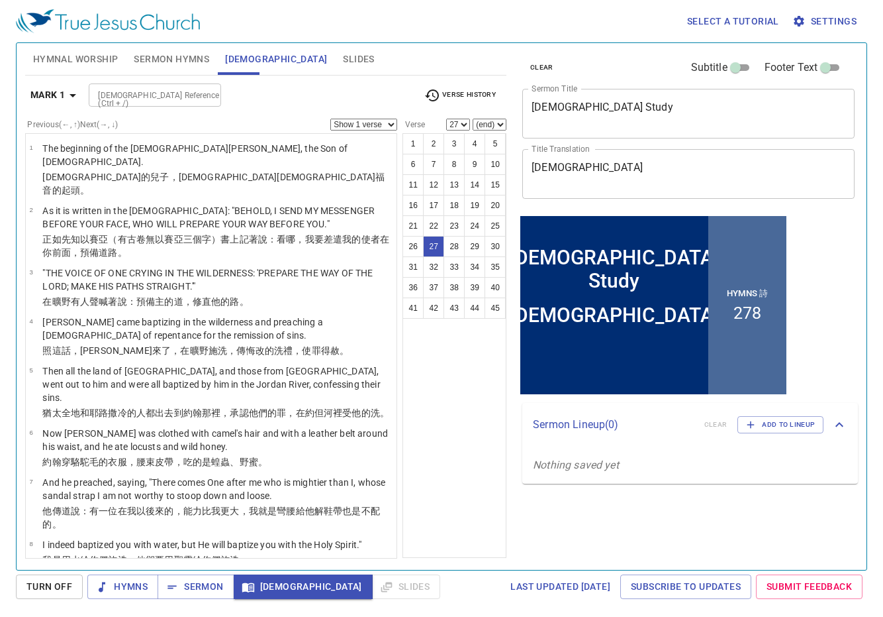
scroll to position [1014, 0]
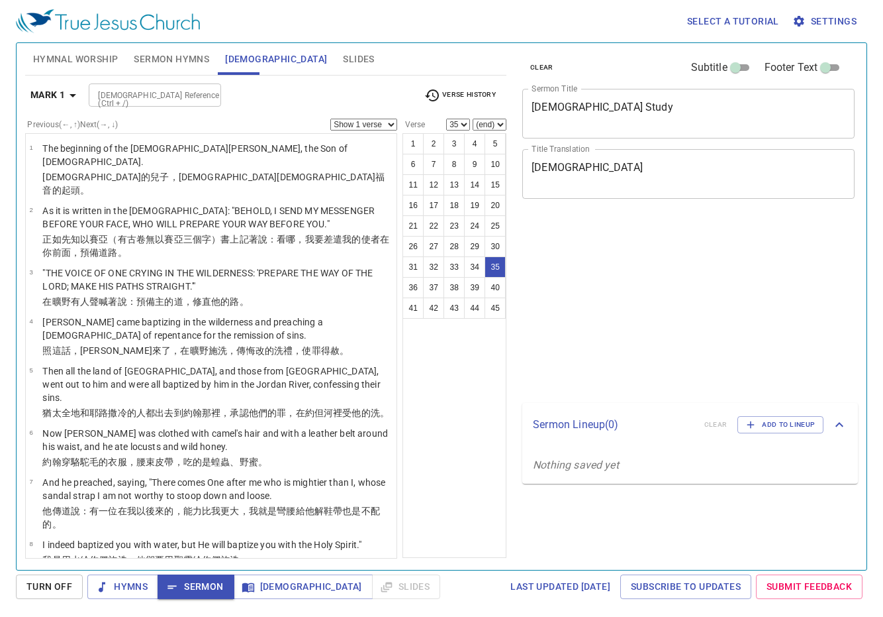
select select "35"
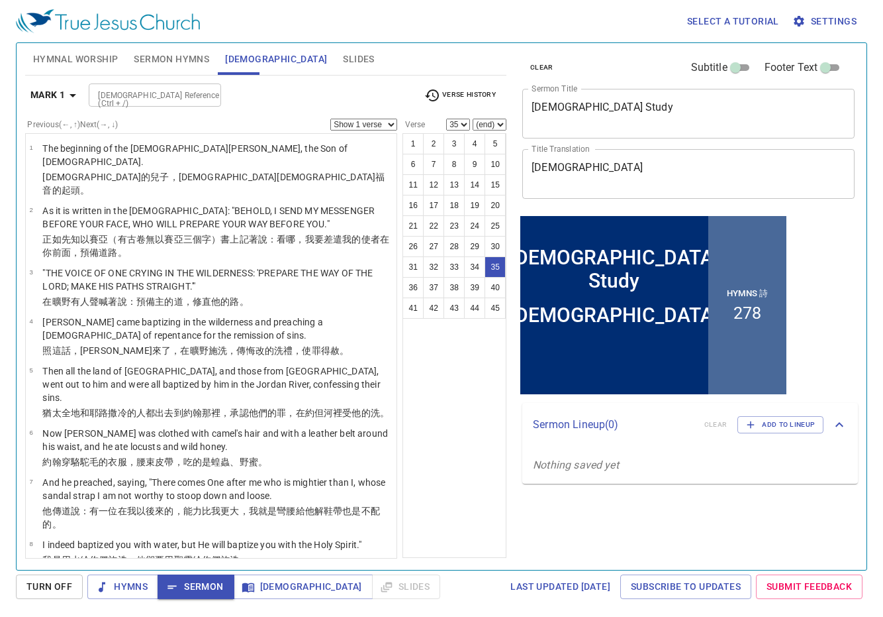
scroll to position [1184, 0]
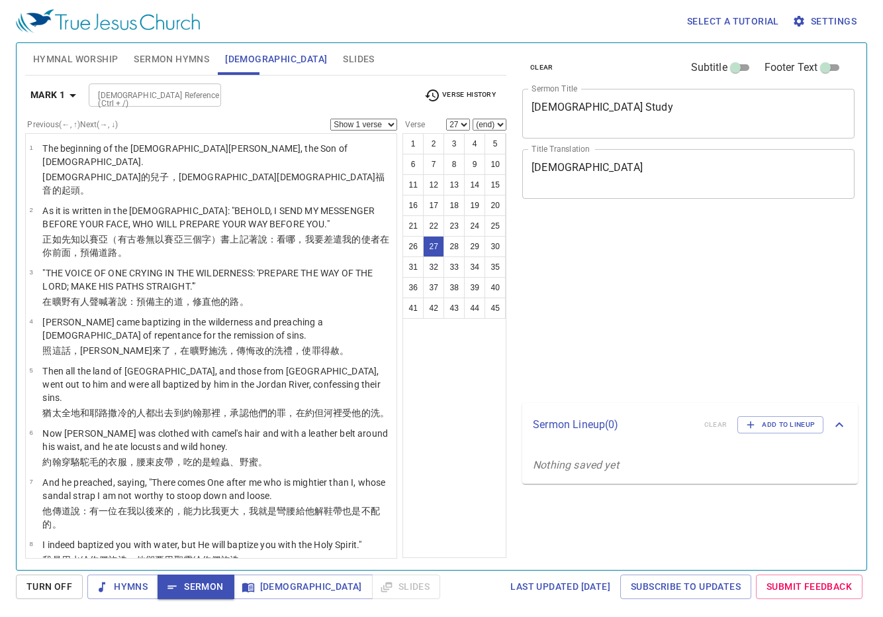
select select "27"
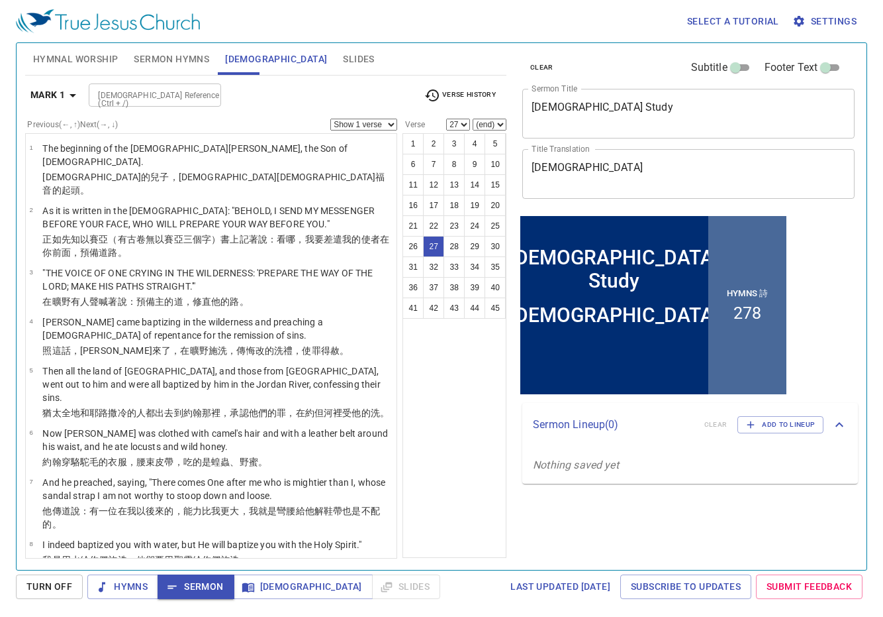
scroll to position [1148, 0]
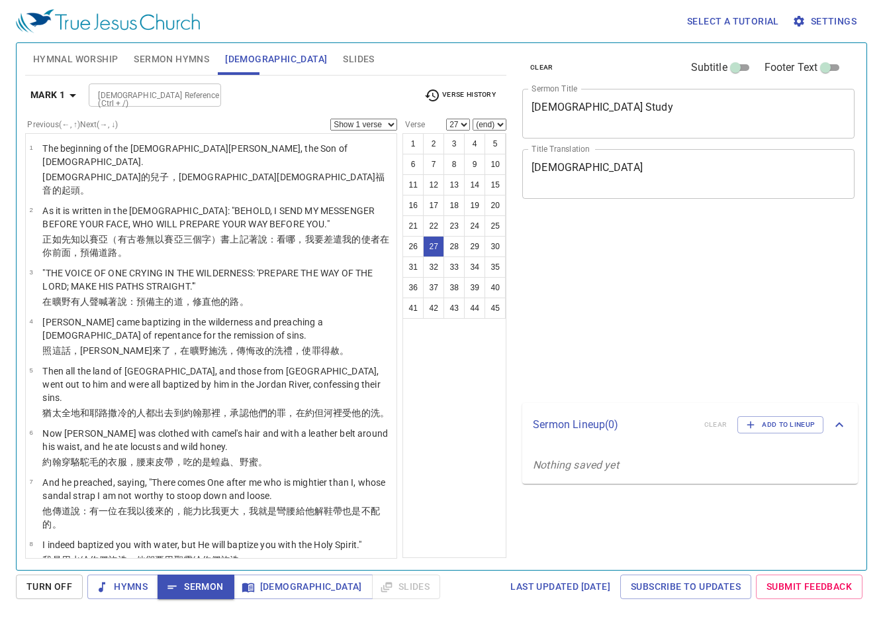
select select "27"
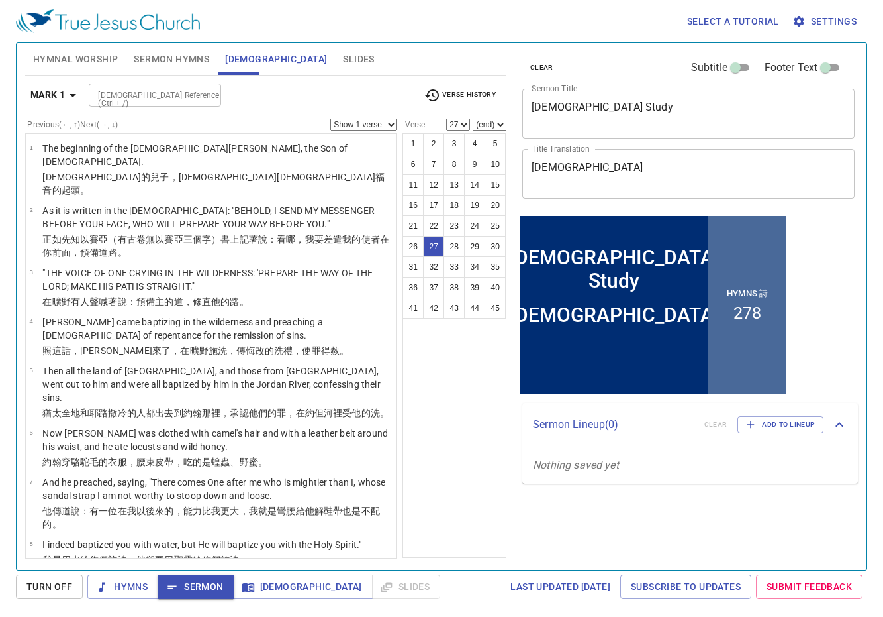
scroll to position [1121, 0]
